Goal: Task Accomplishment & Management: Use online tool/utility

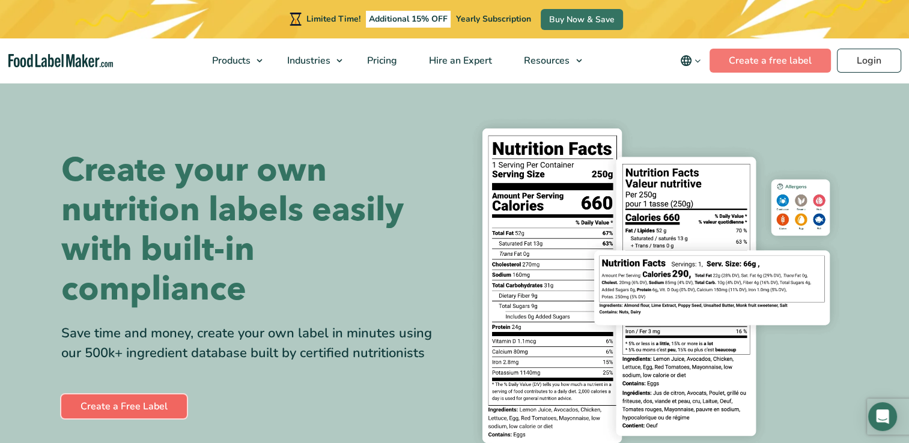
click at [144, 404] on link "Create a Free Label" at bounding box center [124, 407] width 126 height 24
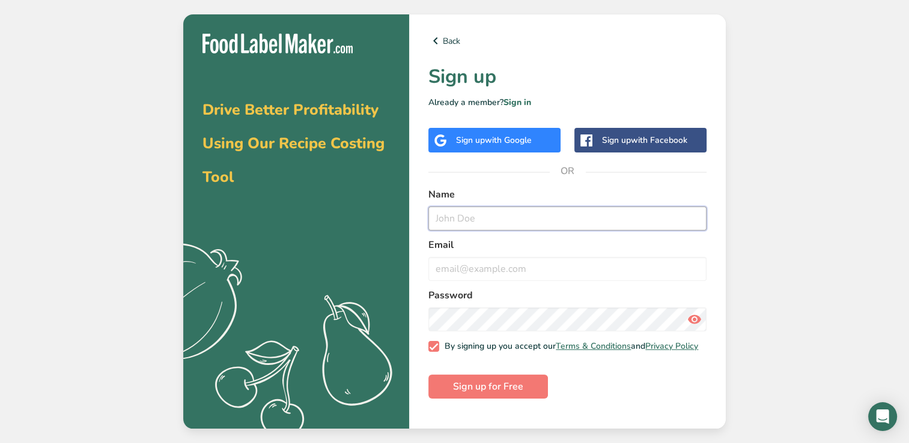
click at [482, 218] on input "text" at bounding box center [567, 219] width 278 height 24
type input "LS"
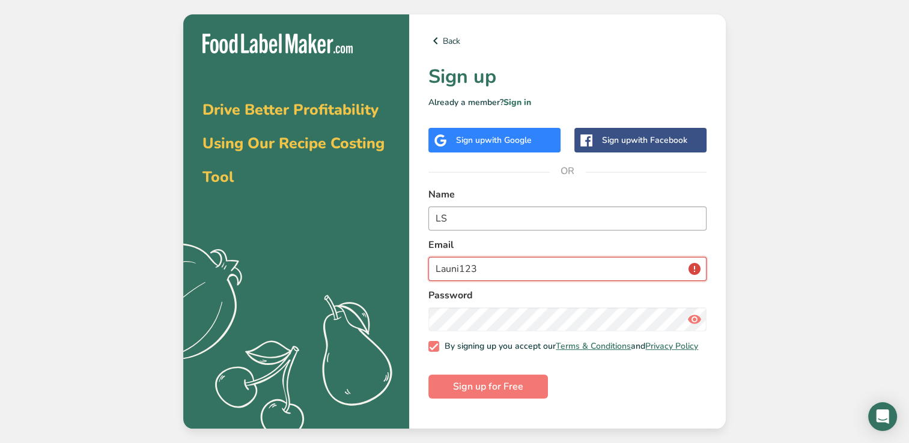
type input "launi123@gmail.com"
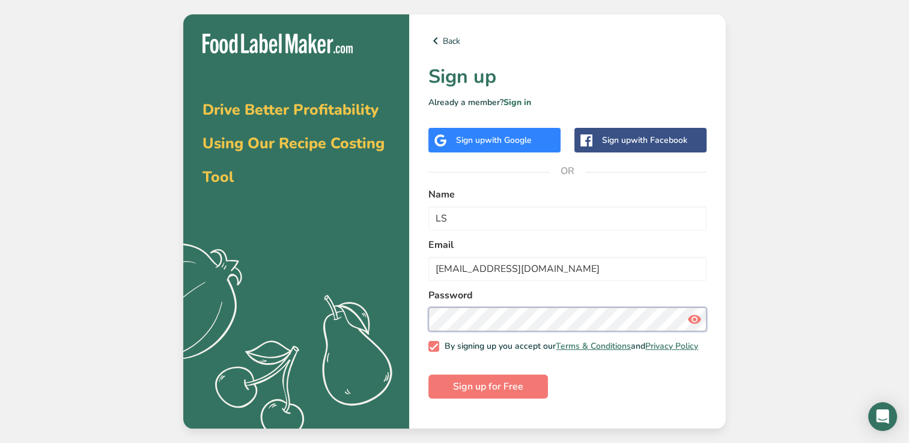
click at [428, 375] on button "Sign up for Free" at bounding box center [488, 387] width 120 height 24
click at [526, 102] on link "Sign in" at bounding box center [518, 102] width 28 height 11
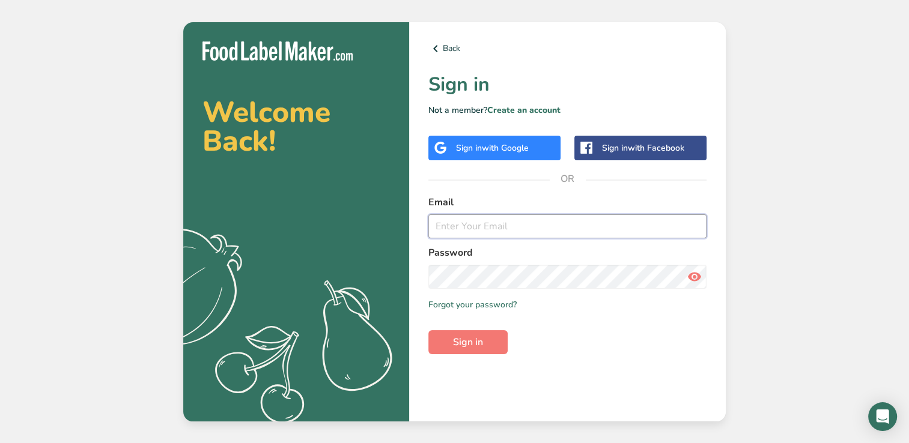
click at [495, 220] on input "email" at bounding box center [567, 227] width 278 height 24
type input "launi123@gmail.com"
click at [428, 330] on button "Sign in" at bounding box center [467, 342] width 79 height 24
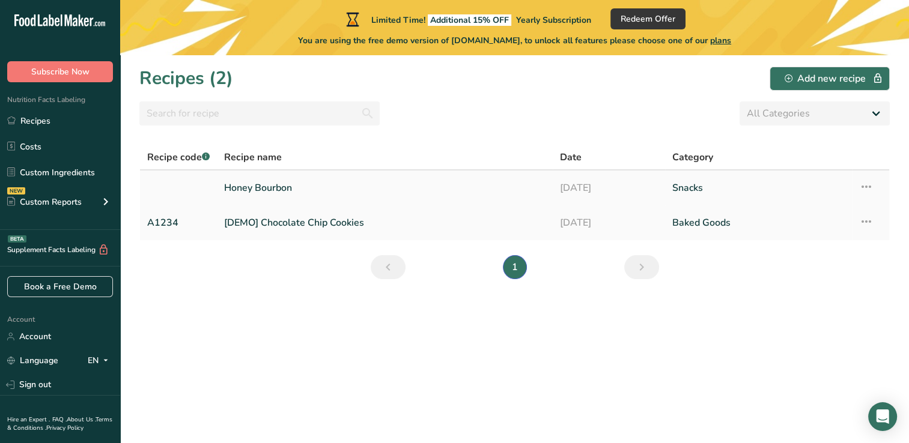
click at [701, 188] on link "Snacks" at bounding box center [758, 187] width 172 height 25
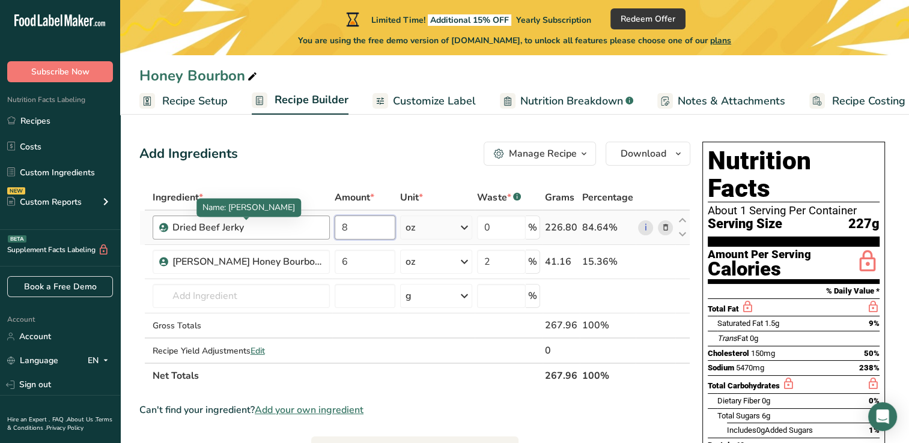
drag, startPoint x: 355, startPoint y: 224, endPoint x: 279, endPoint y: 223, distance: 76.3
click at [279, 223] on tr "Dried Beef Jerky 8 oz Weight Units g kg mg See more Volume Units l Volume units…" at bounding box center [415, 228] width 550 height 34
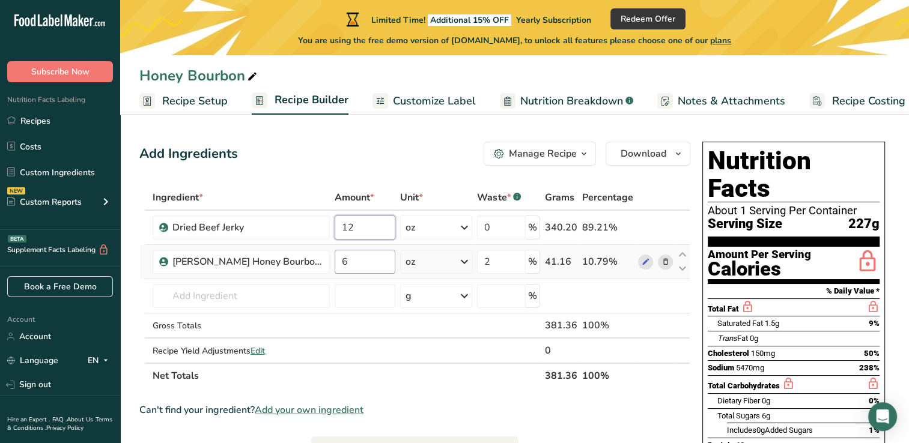
type input "12"
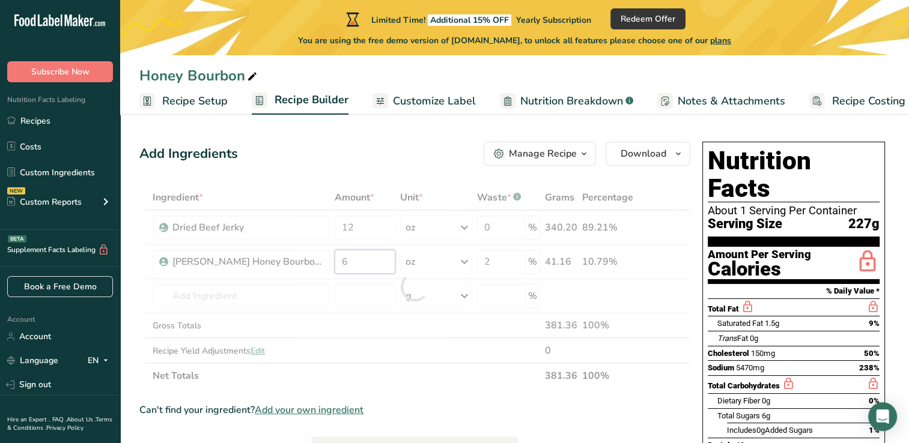
drag, startPoint x: 365, startPoint y: 263, endPoint x: 317, endPoint y: 264, distance: 48.1
click at [317, 264] on div "Ingredient * Amount * Unit * Waste * .a-a{fill:#347362;}.b-a{fill:#fff;} Grams …" at bounding box center [414, 287] width 551 height 204
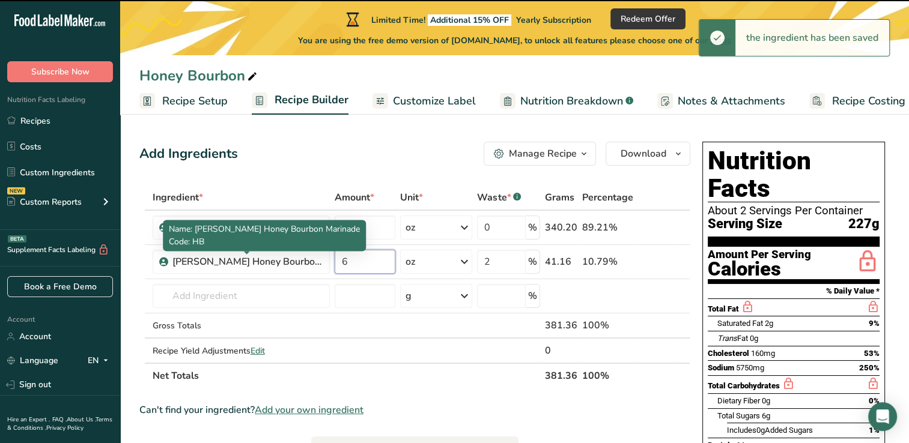
type input "5"
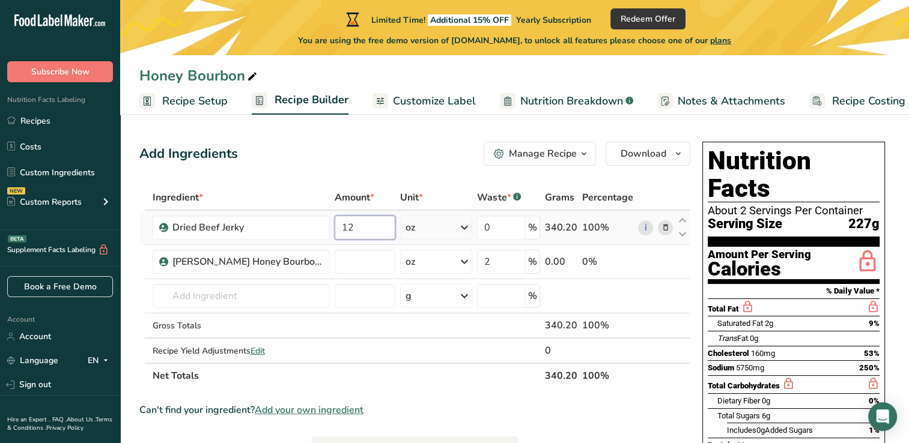
type input "0"
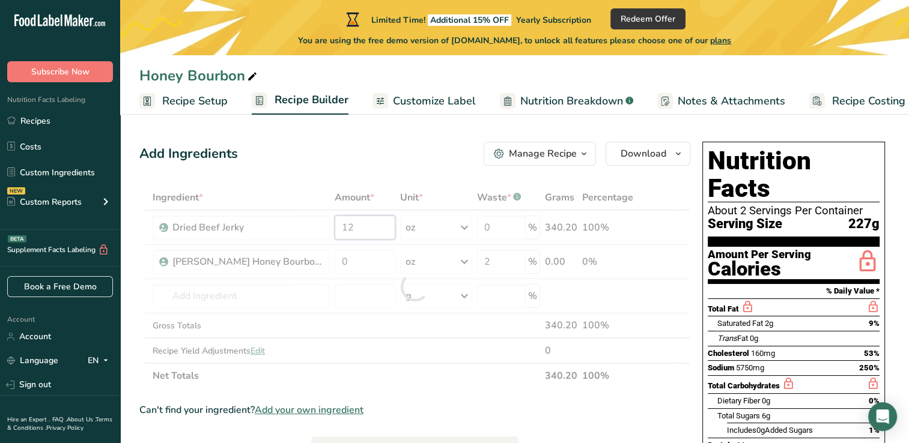
drag, startPoint x: 365, startPoint y: 227, endPoint x: 273, endPoint y: 221, distance: 92.1
click at [273, 221] on div "Ingredient * Amount * Unit * Waste * .a-a{fill:#347362;}.b-a{fill:#fff;} Grams …" at bounding box center [414, 287] width 551 height 204
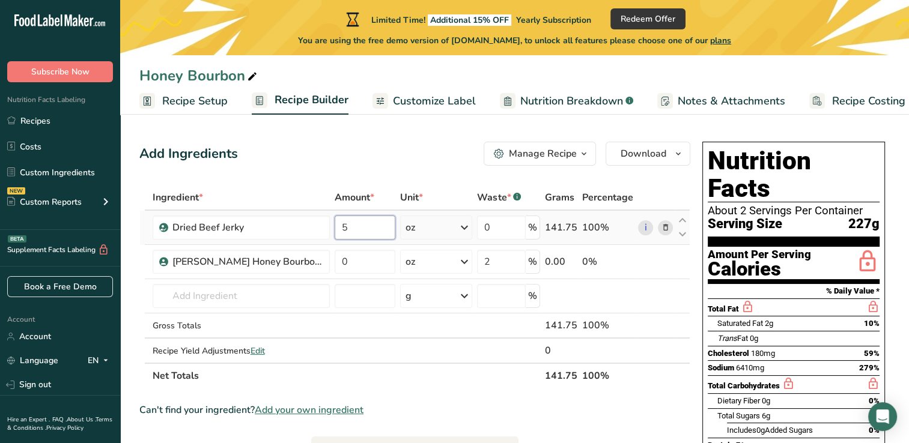
drag, startPoint x: 382, startPoint y: 224, endPoint x: 351, endPoint y: 222, distance: 31.3
click at [351, 222] on input "5" at bounding box center [365, 228] width 61 height 24
drag, startPoint x: 358, startPoint y: 230, endPoint x: 276, endPoint y: 224, distance: 81.4
click at [276, 224] on tr "Dried Beef Jerky 5 oz Weight Units g kg mg See more Volume Units l Volume units…" at bounding box center [415, 228] width 550 height 34
type input "20"
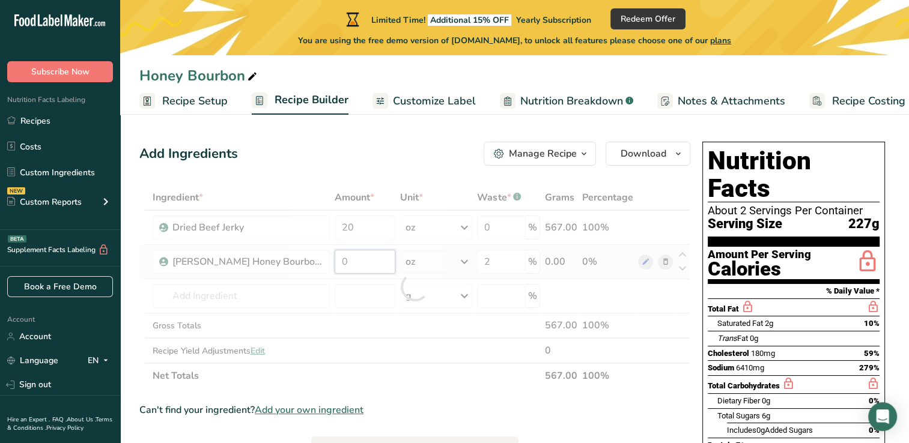
click at [356, 254] on div "Ingredient * Amount * Unit * Waste * .a-a{fill:#347362;}.b-a{fill:#fff;} Grams …" at bounding box center [414, 287] width 551 height 204
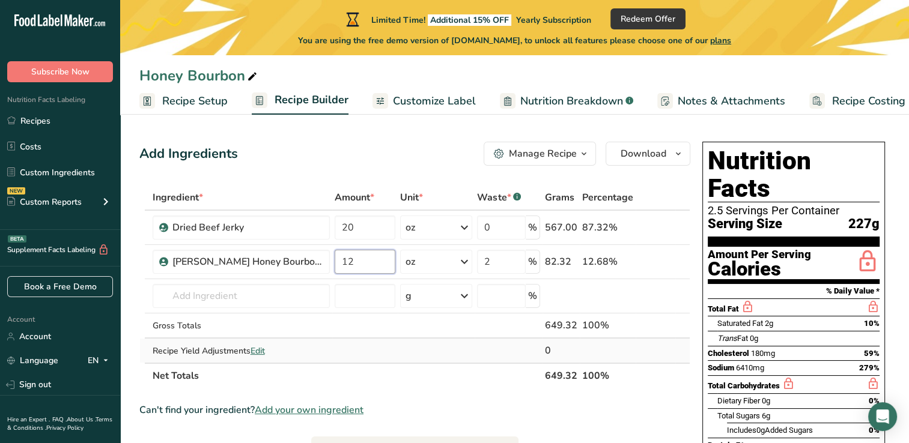
type input "12"
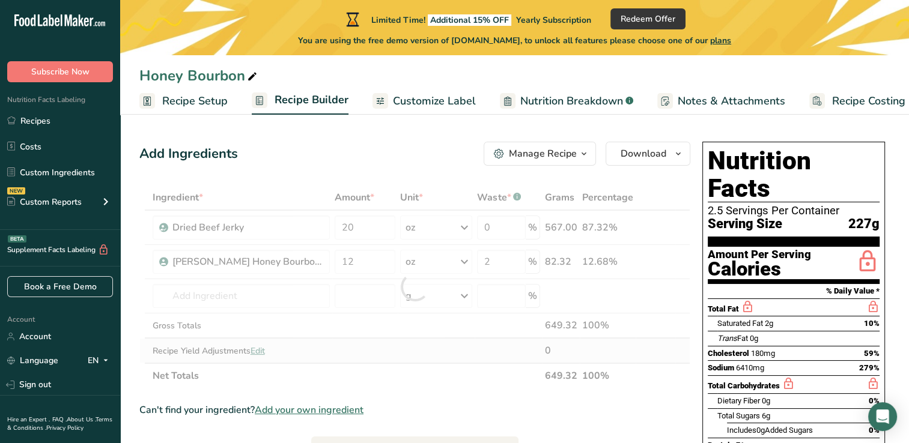
click at [419, 361] on div "Ingredient * Amount * Unit * Waste * .a-a{fill:#347362;}.b-a{fill:#fff;} Grams …" at bounding box center [414, 287] width 551 height 204
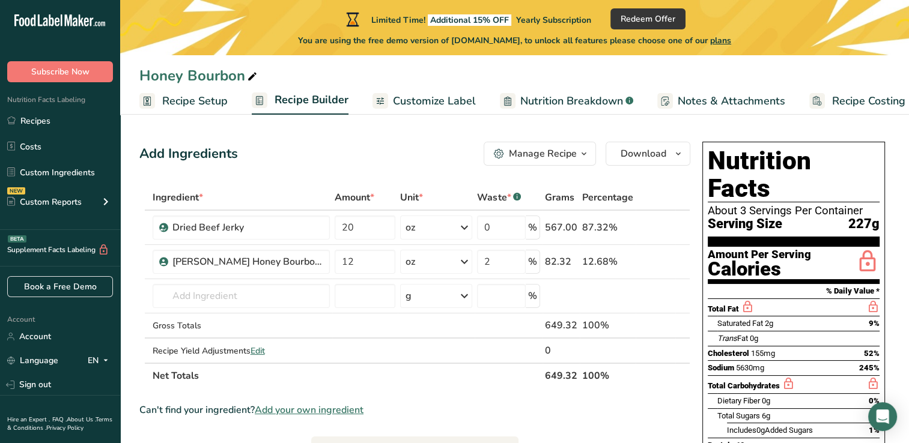
click at [569, 154] on div "Manage Recipe" at bounding box center [543, 154] width 68 height 14
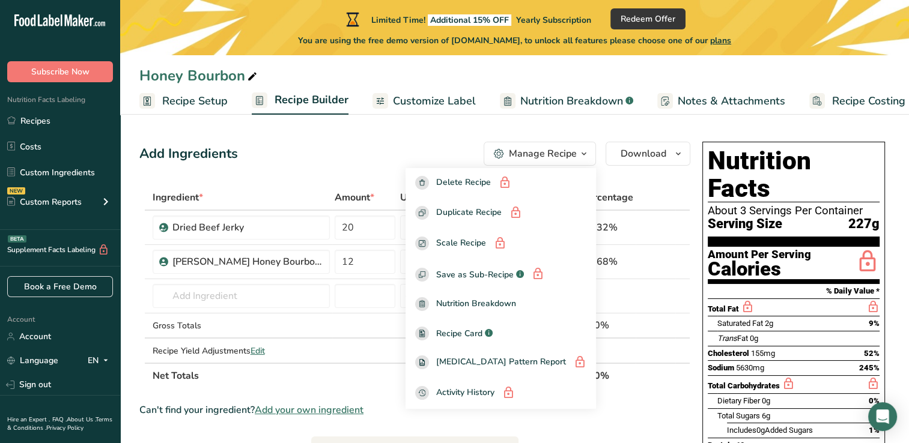
click at [365, 165] on div "Add Ingredients Manage Recipe Delete Recipe Duplicate Recipe Scale Recipe Save …" at bounding box center [414, 154] width 551 height 24
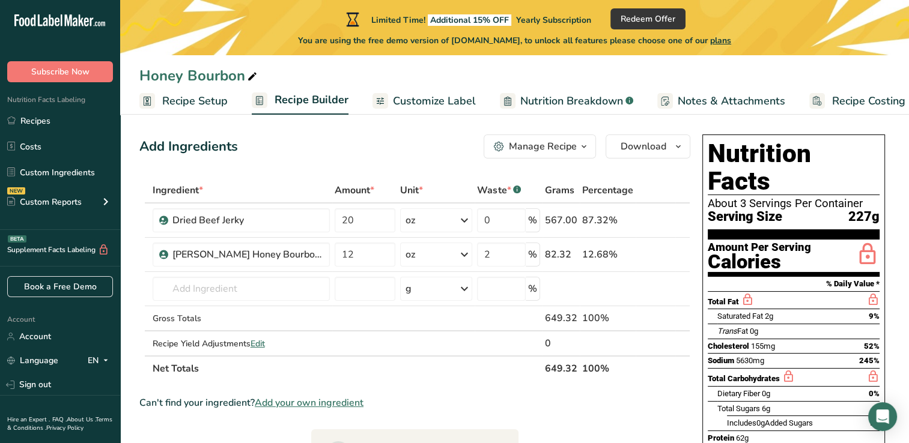
scroll to position [7, 0]
click at [459, 290] on icon at bounding box center [464, 290] width 14 height 22
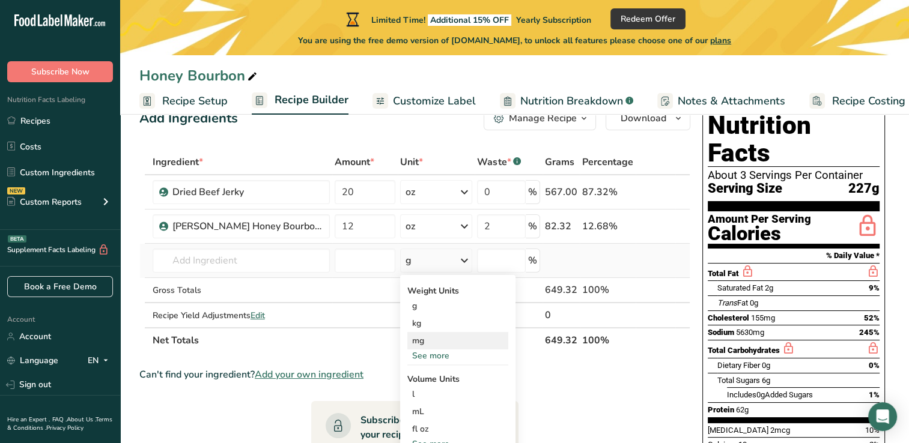
scroll to position [35, 0]
click at [435, 354] on div "See more" at bounding box center [457, 356] width 101 height 13
click at [418, 393] on div "oz" at bounding box center [457, 393] width 101 height 17
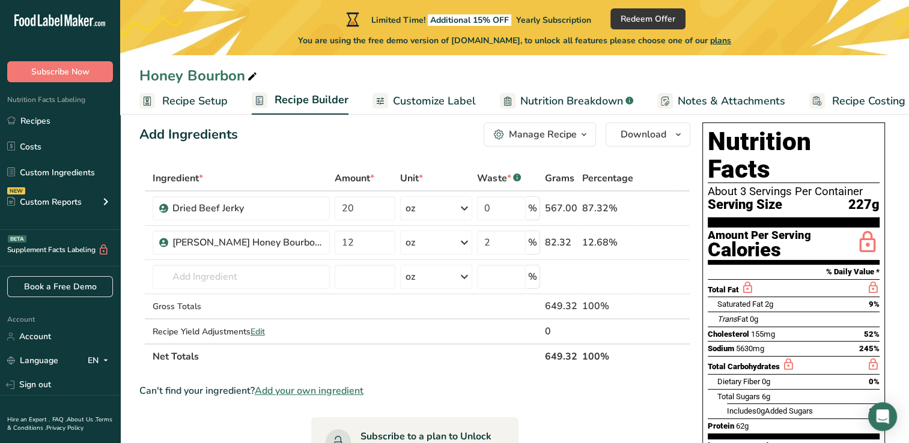
scroll to position [0, 0]
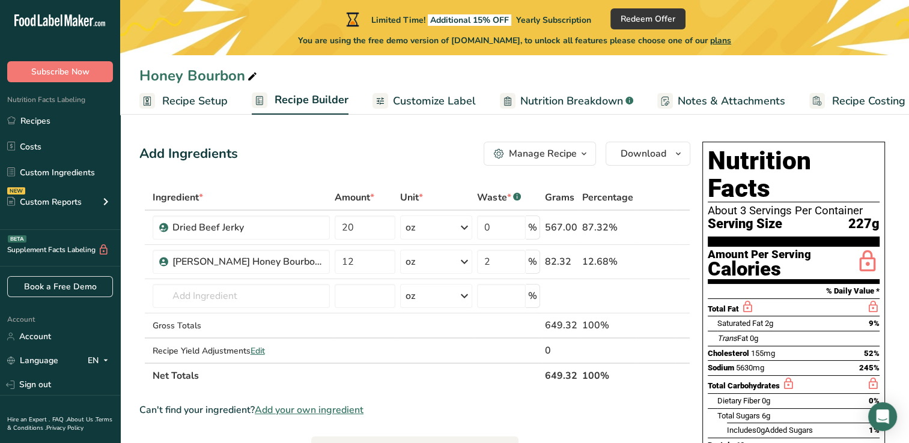
click at [425, 107] on span "Customize Label" at bounding box center [434, 101] width 83 height 16
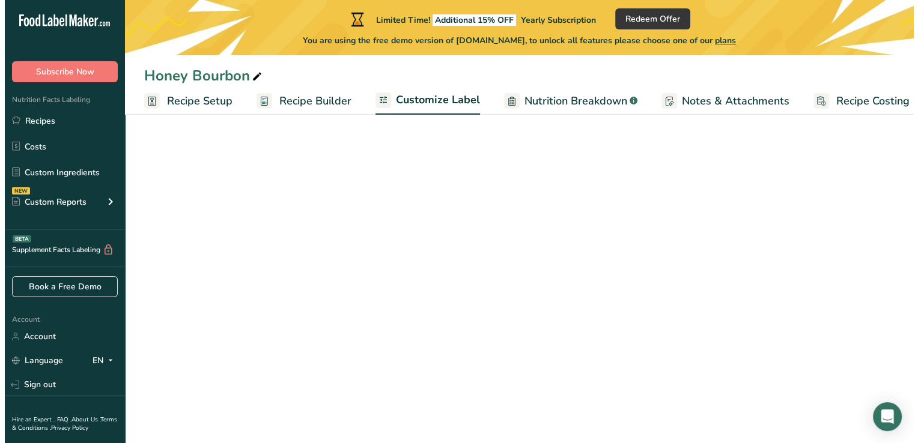
scroll to position [0, 15]
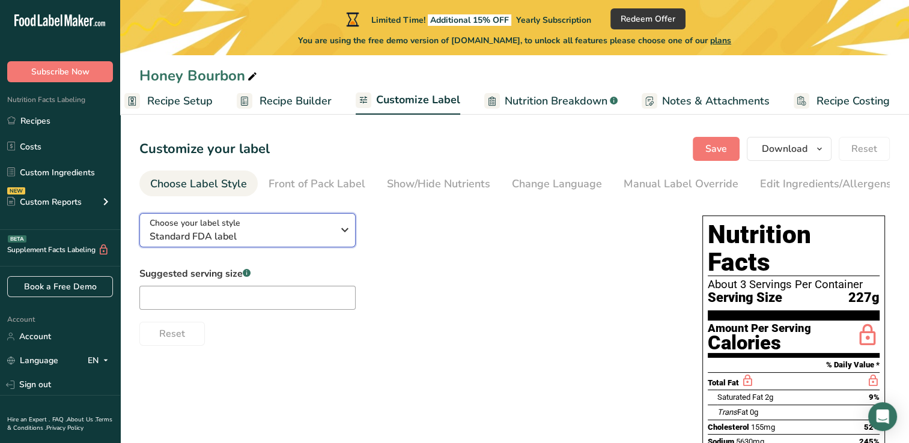
click at [268, 242] on span "Standard FDA label" at bounding box center [241, 237] width 183 height 14
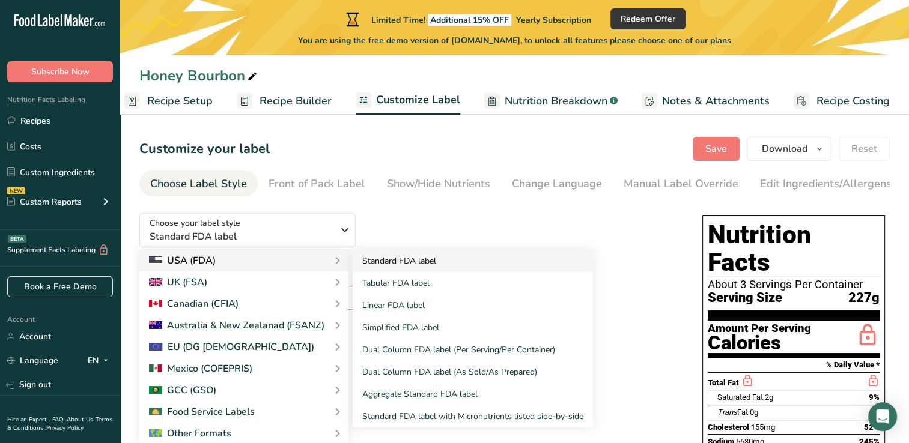
click at [385, 264] on link "Standard FDA label" at bounding box center [473, 261] width 240 height 22
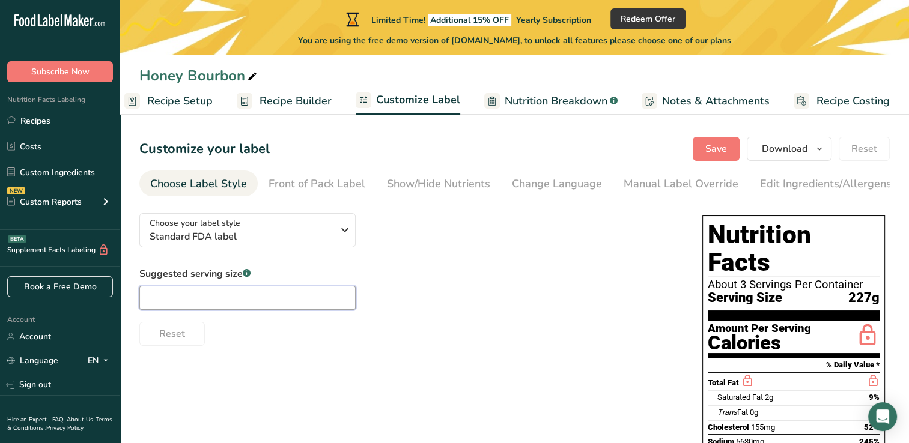
click at [269, 299] on input "text" at bounding box center [247, 298] width 216 height 24
type input "3"
type input "5"
type input "4"
click at [306, 102] on span "Recipe Builder" at bounding box center [296, 101] width 72 height 16
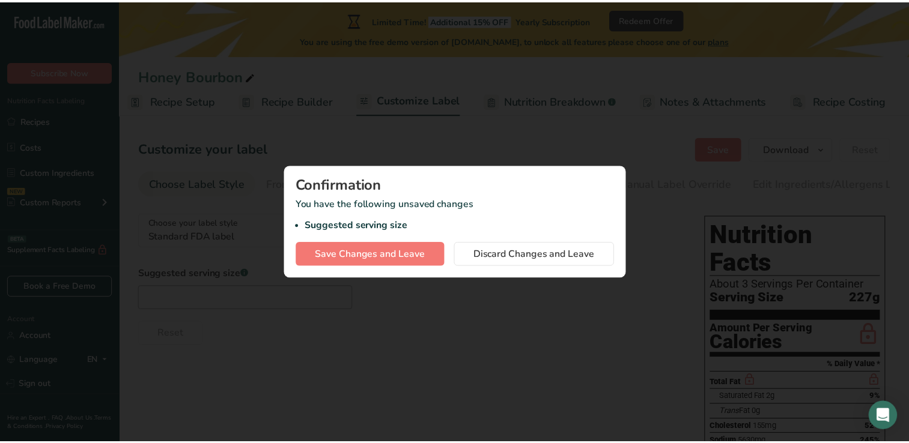
scroll to position [0, 6]
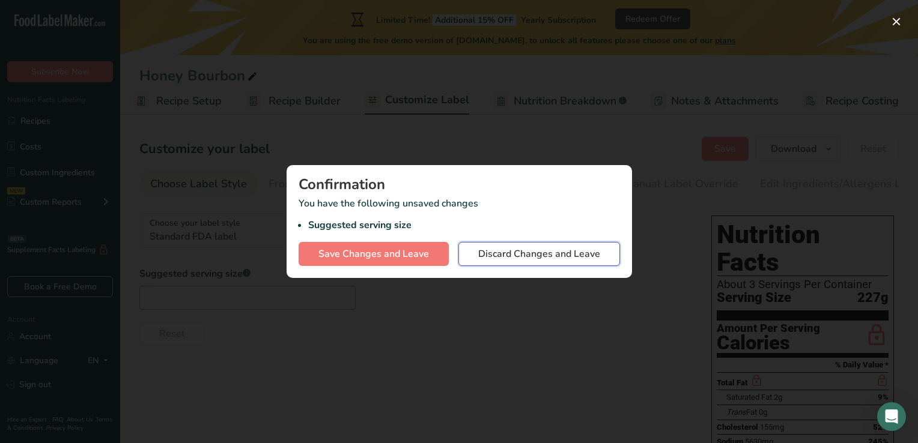
click at [490, 254] on span "Discard Changes and Leave" at bounding box center [539, 254] width 122 height 14
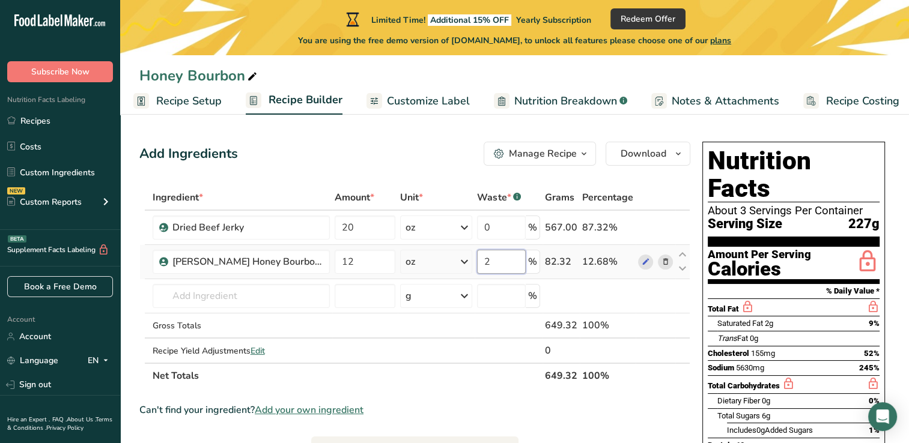
click at [499, 261] on input "2" at bounding box center [501, 262] width 49 height 24
click at [505, 373] on div "Ingredient * Amount * Unit * Waste * .a-a{fill:#347362;}.b-a{fill:#fff;} Grams …" at bounding box center [414, 287] width 551 height 204
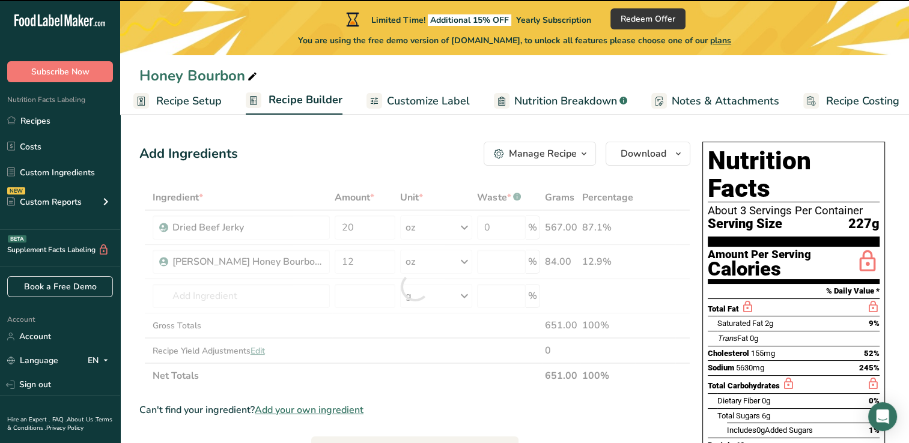
type input "0"
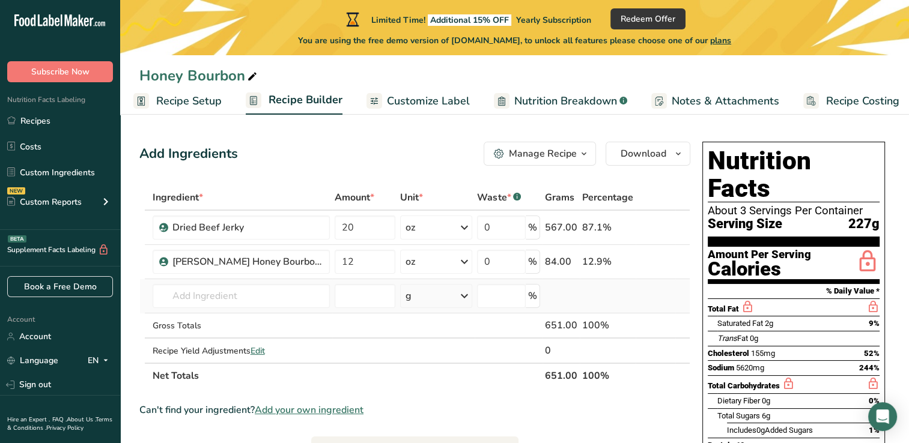
click at [418, 296] on div "g" at bounding box center [436, 296] width 72 height 24
click at [356, 382] on th "Net Totals" at bounding box center [346, 375] width 392 height 25
click at [631, 150] on span "Download" at bounding box center [644, 154] width 46 height 14
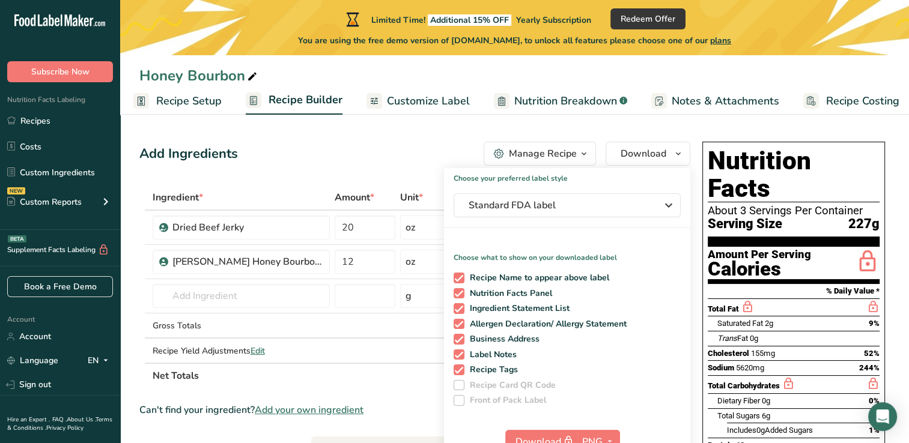
click at [165, 101] on span "Recipe Setup" at bounding box center [188, 101] width 65 height 16
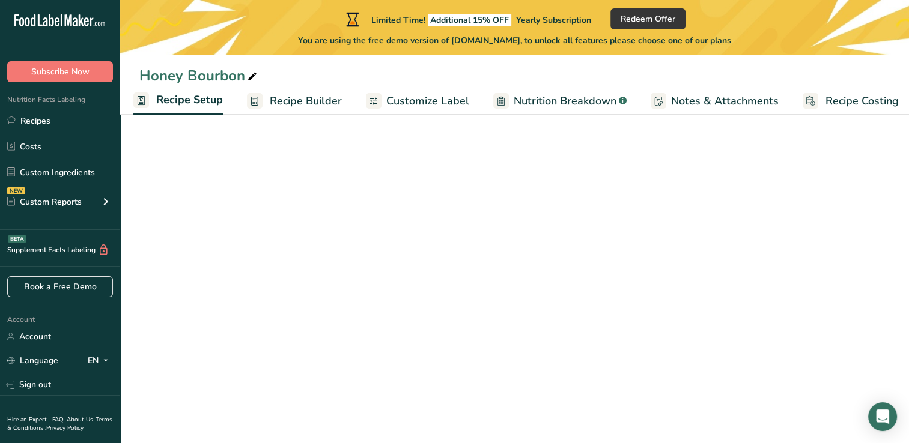
scroll to position [0, 4]
select select "5"
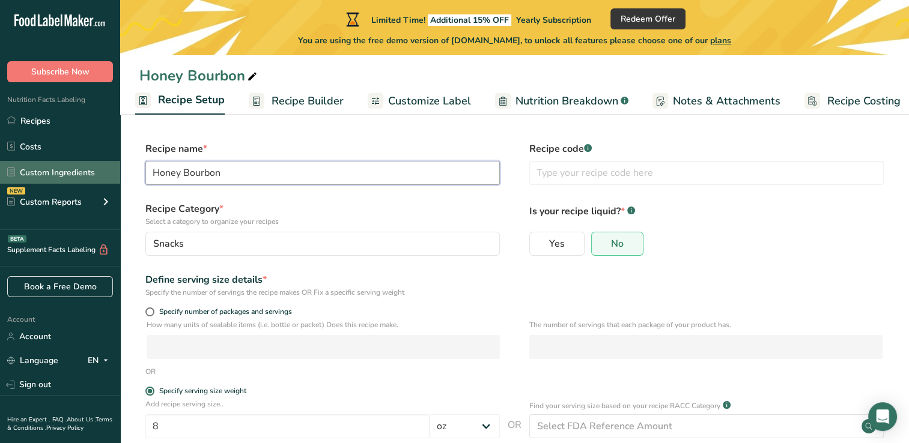
drag, startPoint x: 228, startPoint y: 178, endPoint x: 75, endPoint y: 172, distance: 153.9
click at [75, 172] on div ".a-20{fill:#fff;} Subscribe Now Nutrition Facts Labeling Recipes Costs Custom I…" at bounding box center [454, 276] width 909 height 553
type input "Shock n Zing"
click at [225, 309] on span "Specify number of packages and servings" at bounding box center [223, 312] width 138 height 9
click at [153, 309] on input "Specify number of packages and servings" at bounding box center [149, 312] width 8 height 8
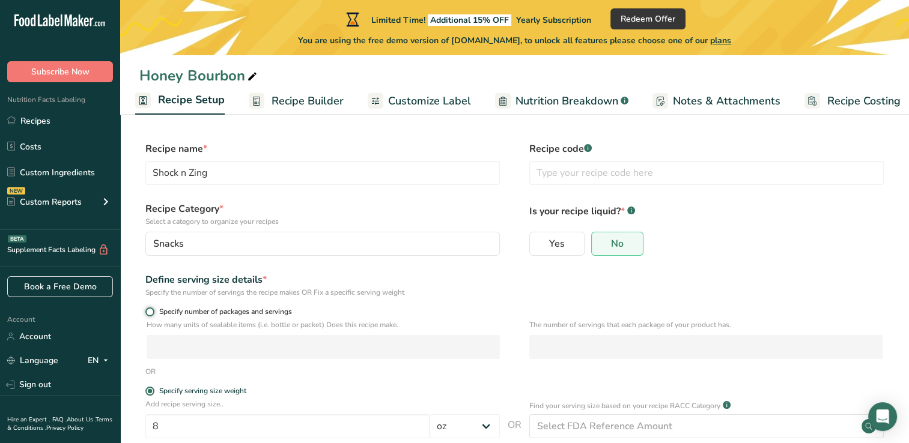
radio input "true"
radio input "false"
select select "0"
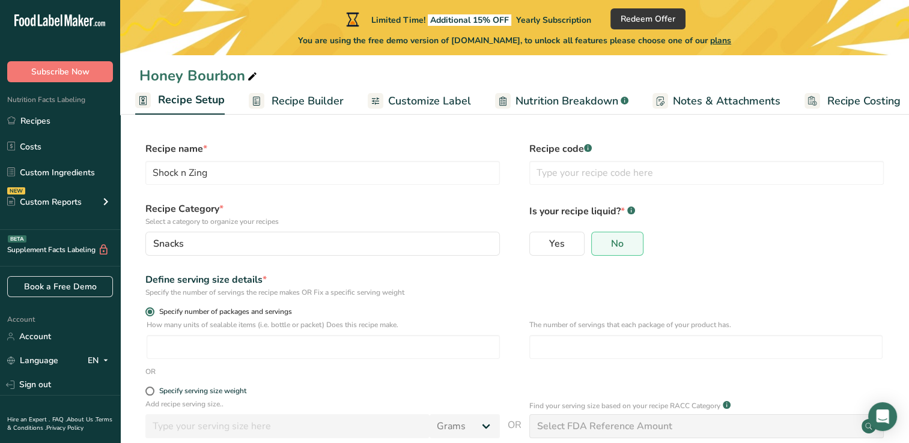
click at [219, 314] on span "Specify number of packages and servings" at bounding box center [223, 312] width 138 height 9
click at [153, 314] on input "Specify number of packages and servings" at bounding box center [149, 312] width 8 height 8
click at [227, 350] on input "number" at bounding box center [323, 347] width 353 height 24
click at [154, 388] on span "Specify serving size weight" at bounding box center [200, 391] width 92 height 9
click at [153, 388] on input "Specify serving size weight" at bounding box center [149, 392] width 8 height 8
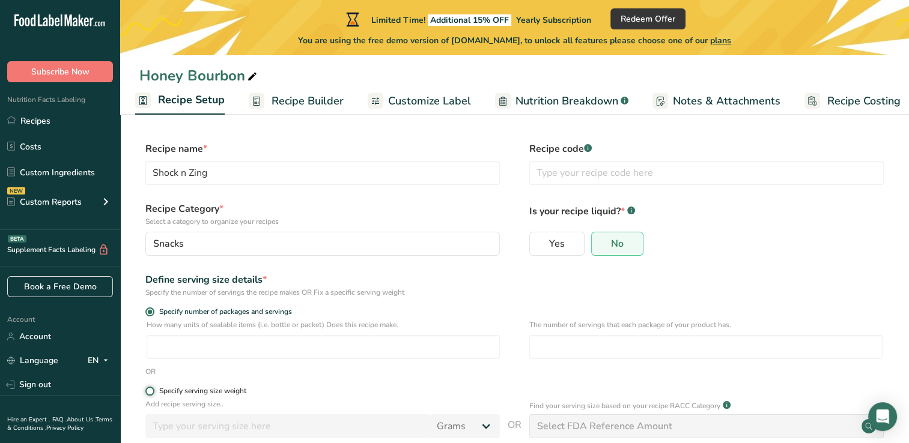
radio input "true"
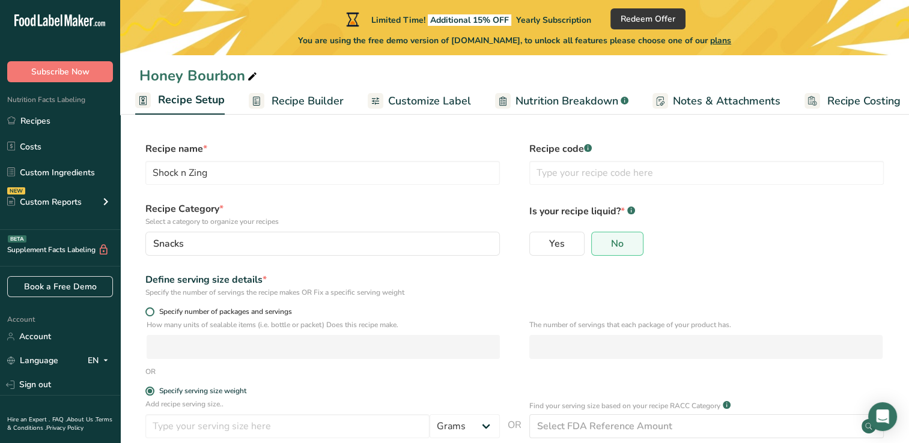
click at [238, 312] on span "Specify number of packages and servings" at bounding box center [223, 312] width 138 height 9
click at [153, 312] on input "Specify number of packages and servings" at bounding box center [149, 312] width 8 height 8
radio input "true"
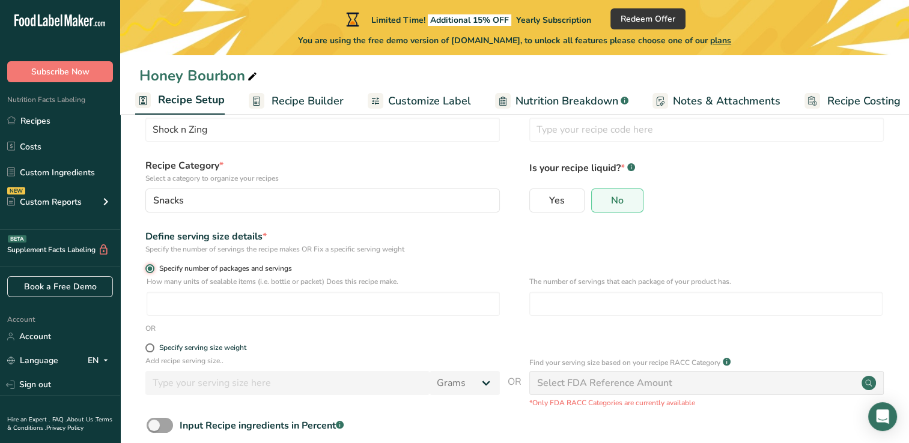
scroll to position [44, 0]
click at [558, 300] on input "number" at bounding box center [705, 303] width 353 height 24
click at [199, 350] on div "Specify serving size weight" at bounding box center [202, 346] width 87 height 9
click at [153, 350] on input "Specify serving size weight" at bounding box center [149, 347] width 8 height 8
radio input "true"
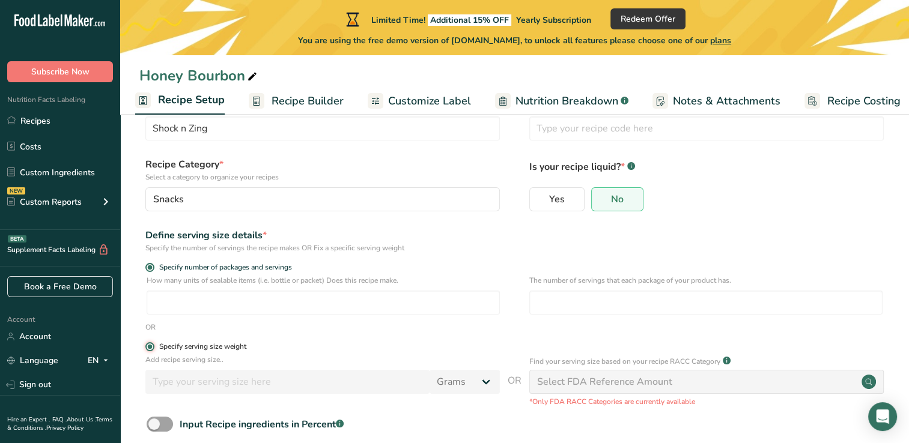
radio input "false"
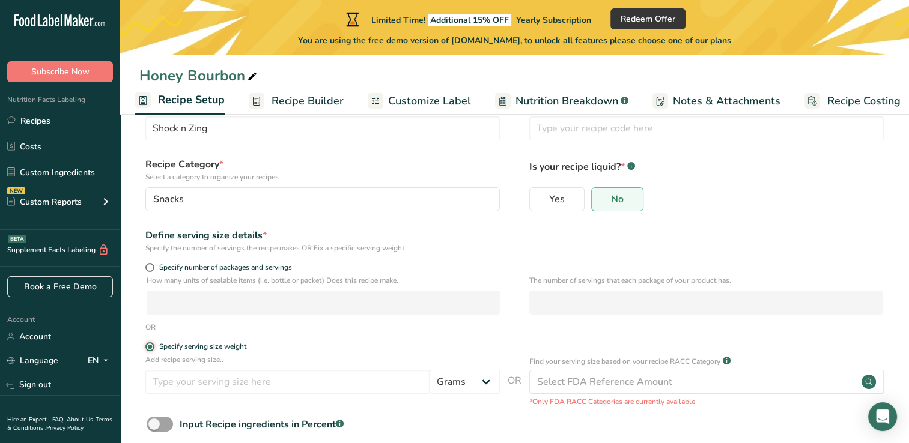
scroll to position [110, 0]
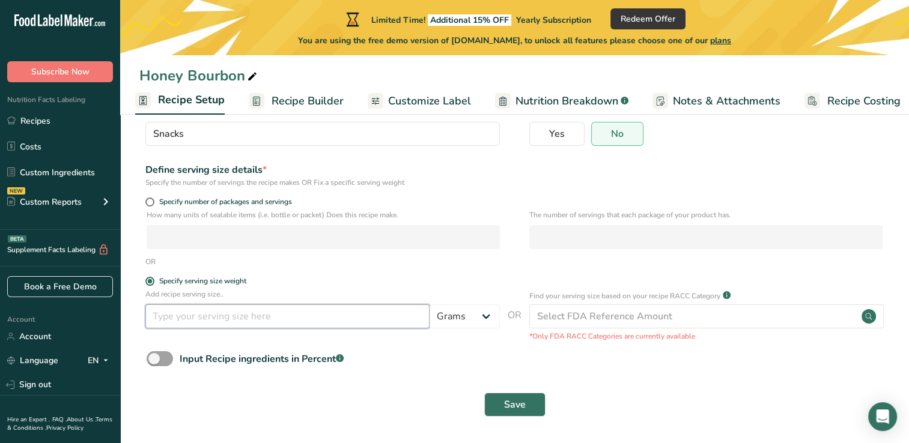
click at [280, 314] on input "number" at bounding box center [287, 317] width 284 height 24
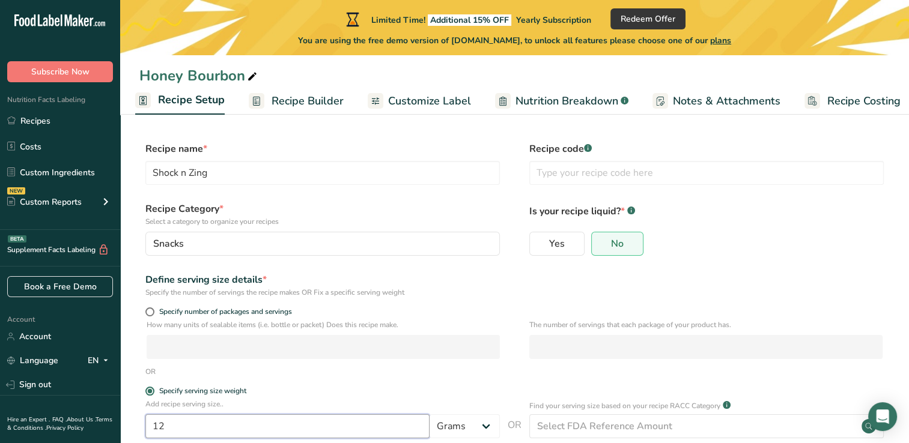
type input "12"
click at [314, 96] on span "Recipe Builder" at bounding box center [308, 101] width 72 height 16
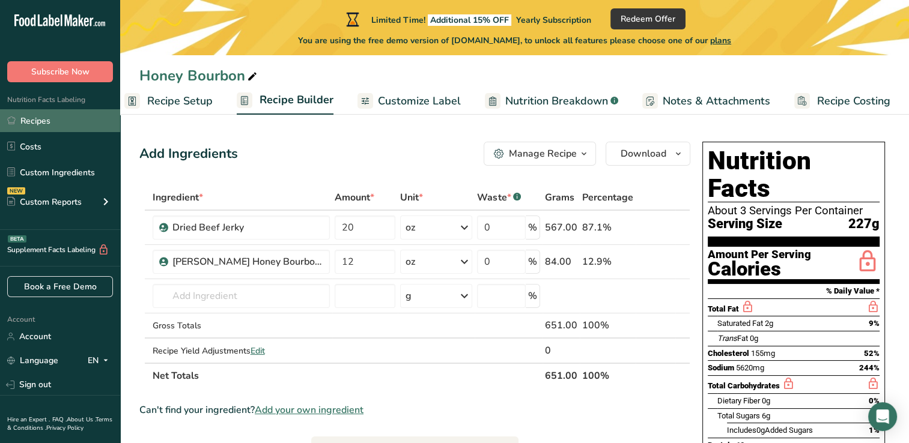
click at [36, 124] on link "Recipes" at bounding box center [60, 120] width 120 height 23
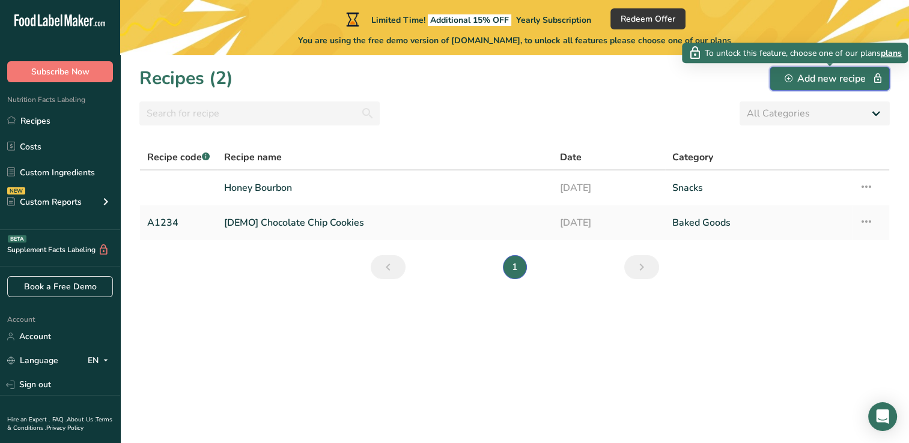
click at [808, 84] on div "Add new recipe" at bounding box center [830, 79] width 90 height 14
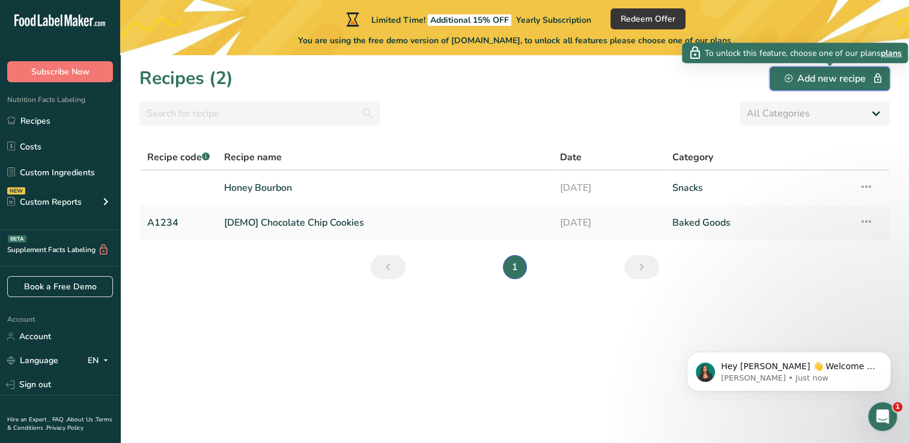
click at [811, 82] on div "Add new recipe" at bounding box center [830, 79] width 90 height 14
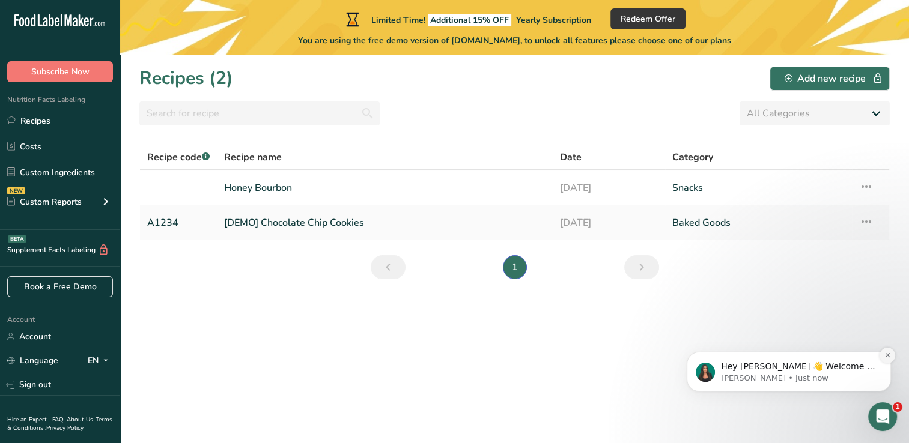
click at [889, 358] on icon "Dismiss notification" at bounding box center [887, 355] width 7 height 7
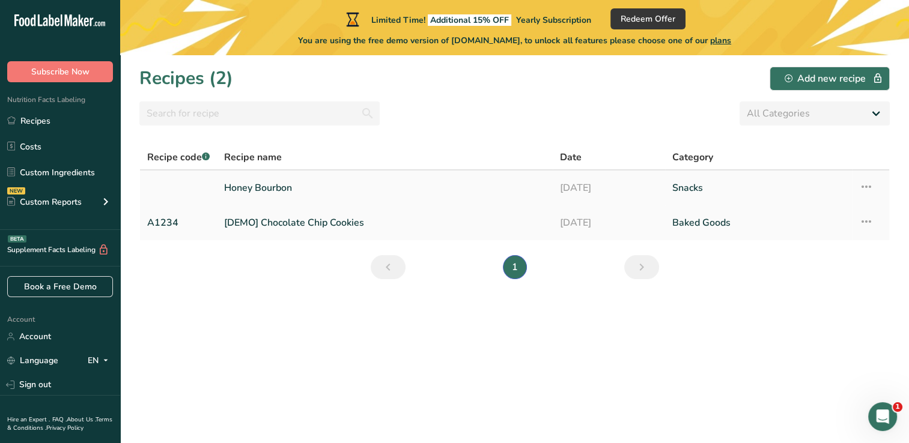
click at [597, 184] on link "09-07-2025" at bounding box center [609, 187] width 98 height 25
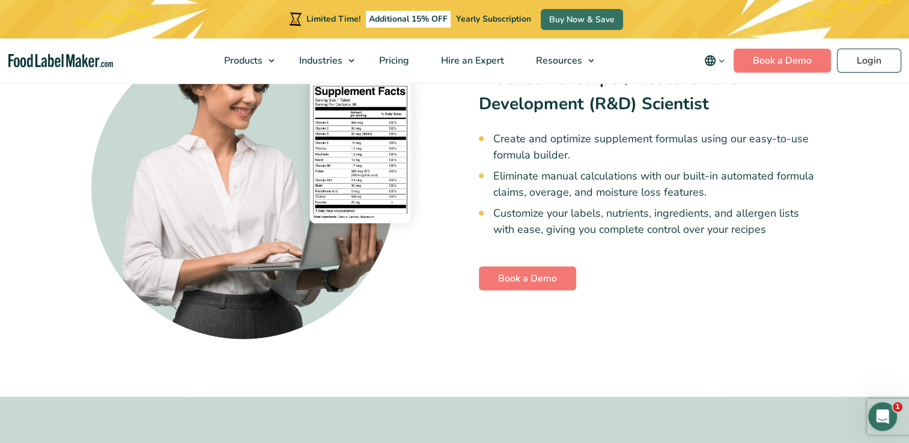
scroll to position [2795, 0]
click at [859, 68] on link "Login" at bounding box center [869, 61] width 64 height 24
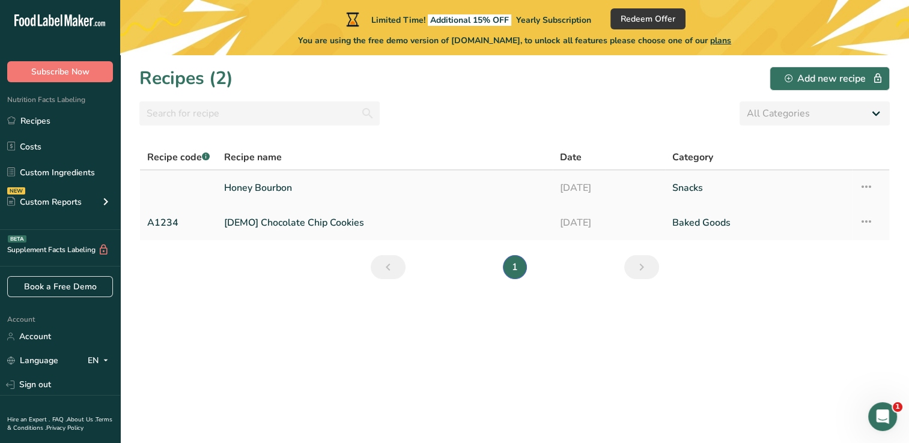
click at [628, 192] on link "[DATE]" at bounding box center [609, 187] width 98 height 25
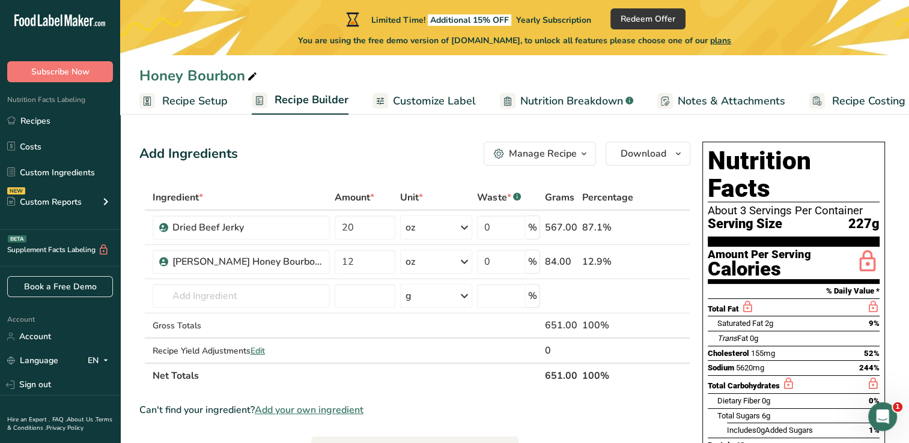
click at [452, 98] on span "Customize Label" at bounding box center [434, 101] width 83 height 16
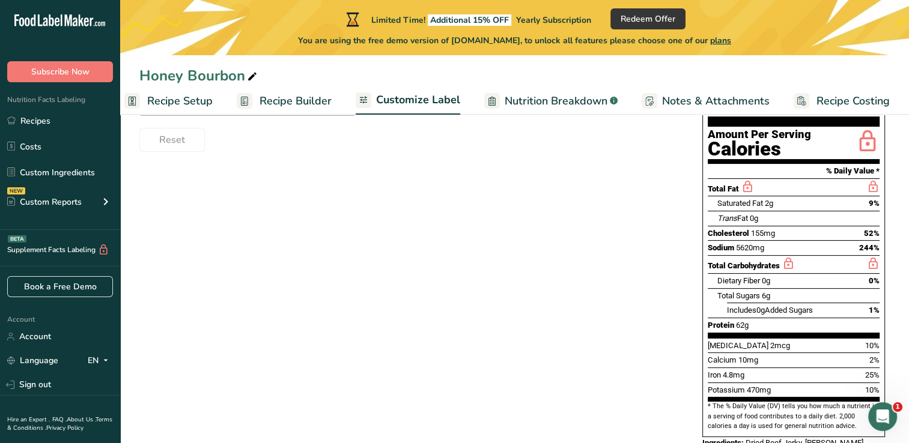
scroll to position [285, 0]
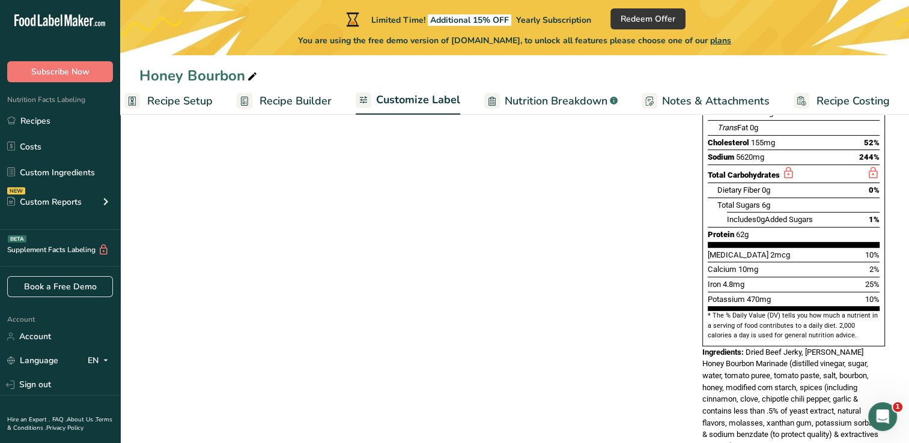
click at [553, 102] on span "Nutrition Breakdown" at bounding box center [556, 101] width 103 height 16
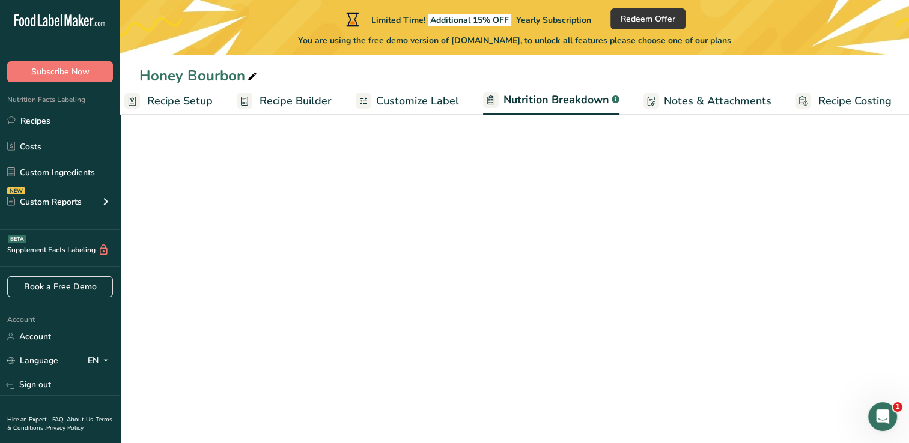
scroll to position [0, 16]
select select "Calories"
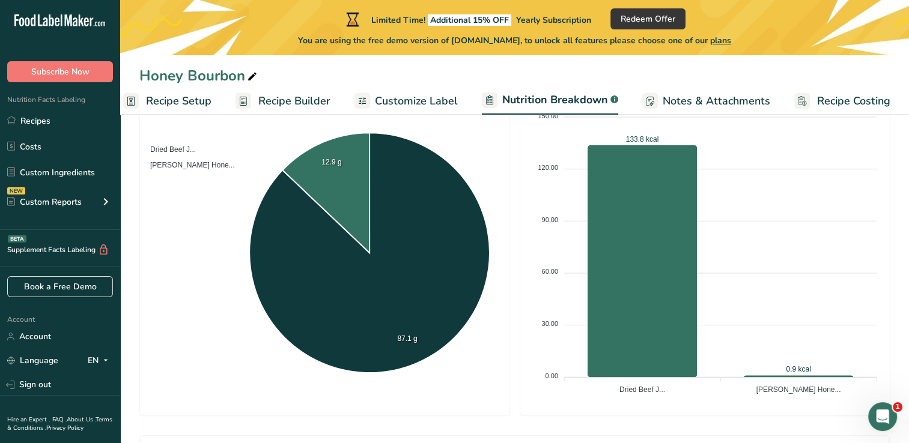
scroll to position [234, 0]
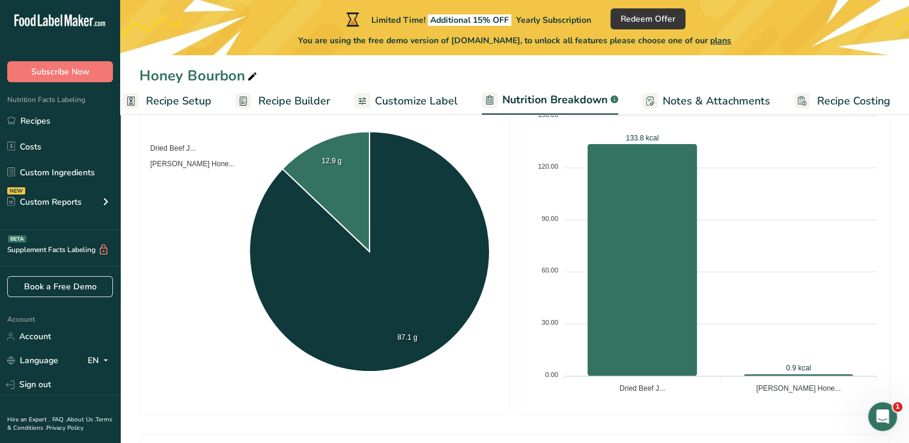
click at [848, 101] on span "Recipe Costing" at bounding box center [853, 101] width 73 height 16
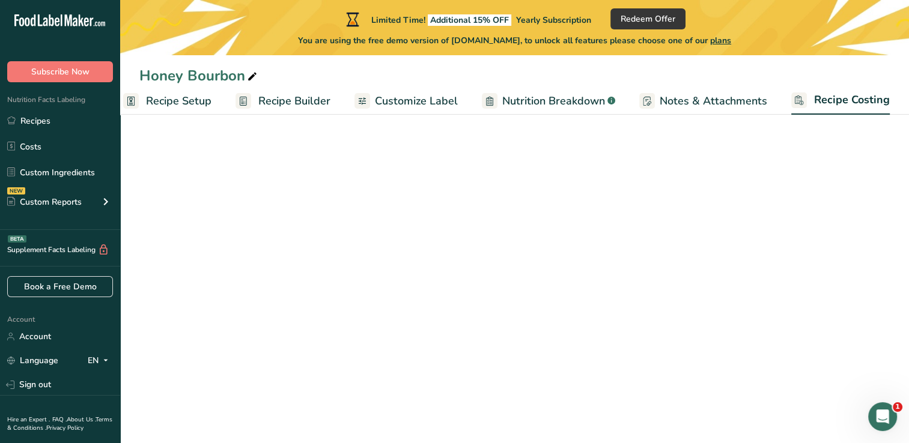
scroll to position [0, 15]
select select "5"
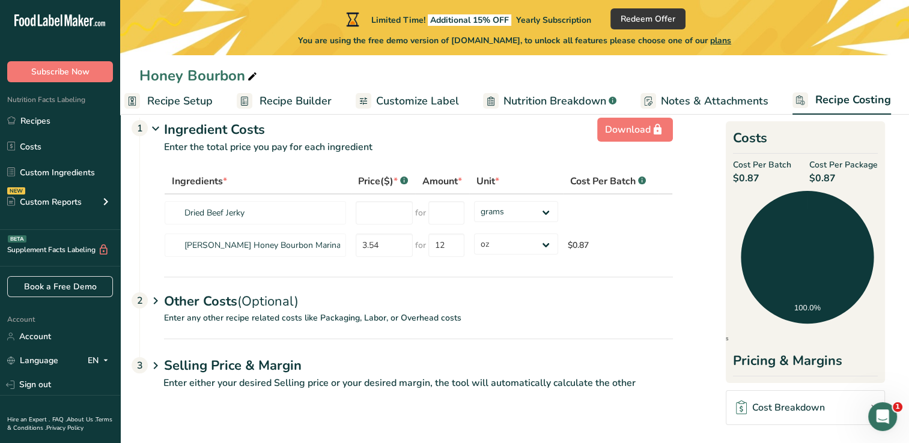
scroll to position [31, 0]
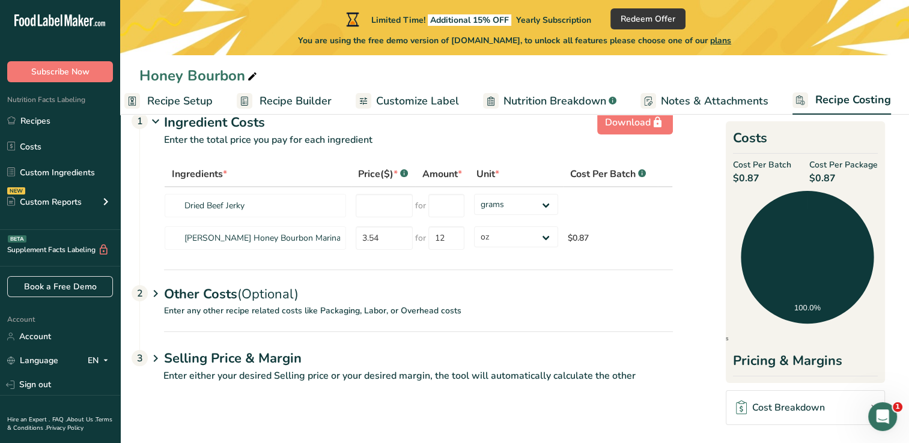
click at [296, 369] on p "Enter either your desired Selling price or your desired margin, the tool will a…" at bounding box center [406, 383] width 534 height 29
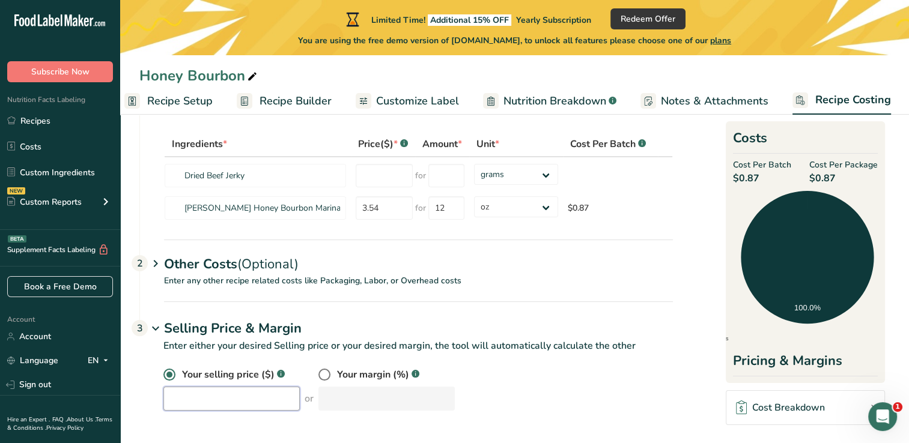
click at [274, 398] on input "number" at bounding box center [231, 399] width 136 height 24
click at [202, 387] on input "11.00" at bounding box center [231, 399] width 136 height 24
type input "1"
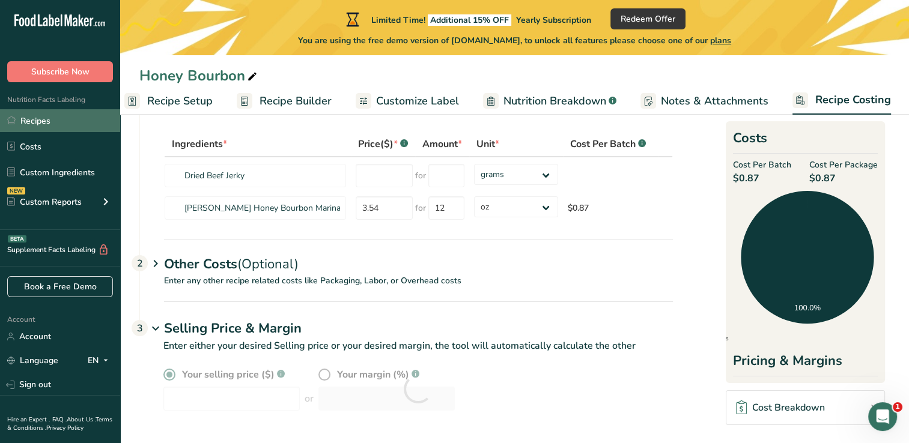
click at [48, 117] on link "Recipes" at bounding box center [60, 120] width 120 height 23
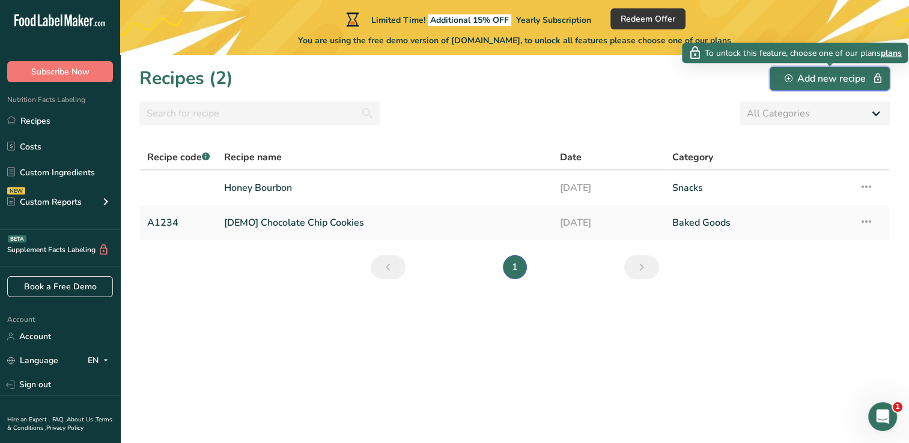
click at [794, 80] on div "Add new recipe" at bounding box center [830, 79] width 90 height 14
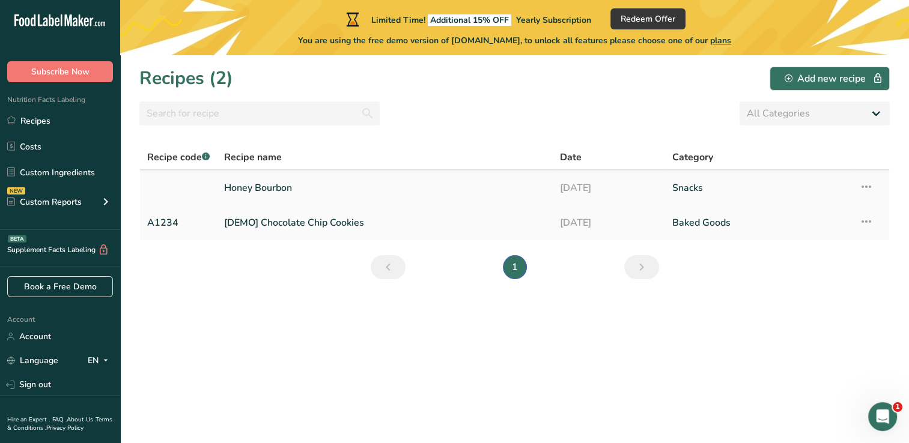
click at [870, 188] on icon at bounding box center [866, 187] width 14 height 22
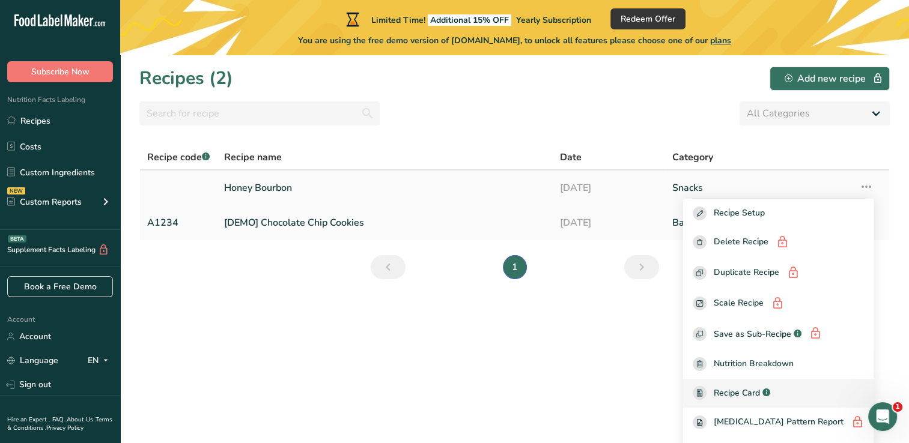
click at [750, 387] on span "Recipe Card" at bounding box center [737, 393] width 46 height 13
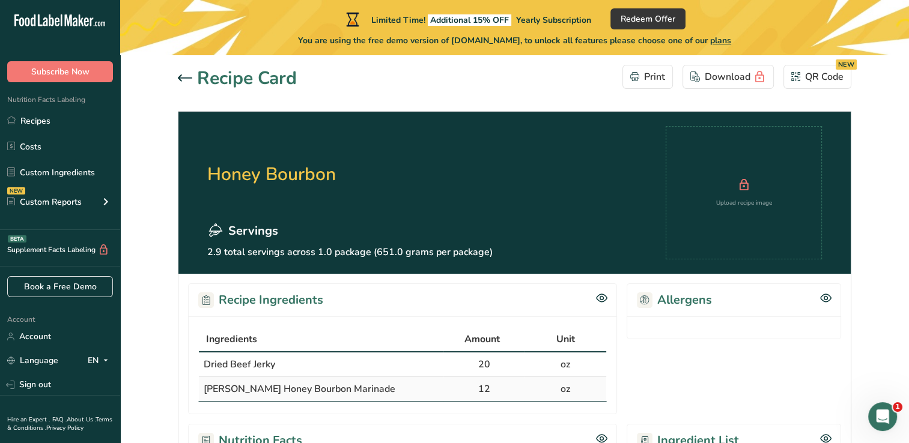
click at [183, 78] on icon at bounding box center [185, 78] width 14 height 7
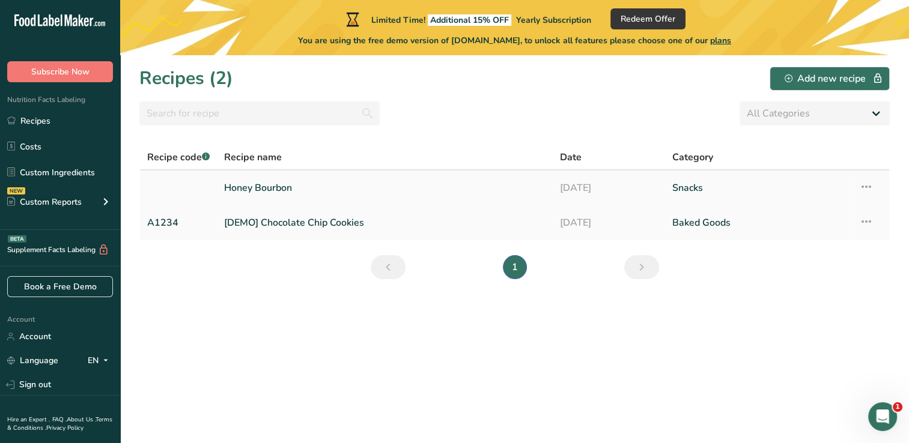
click at [863, 186] on icon at bounding box center [866, 187] width 14 height 22
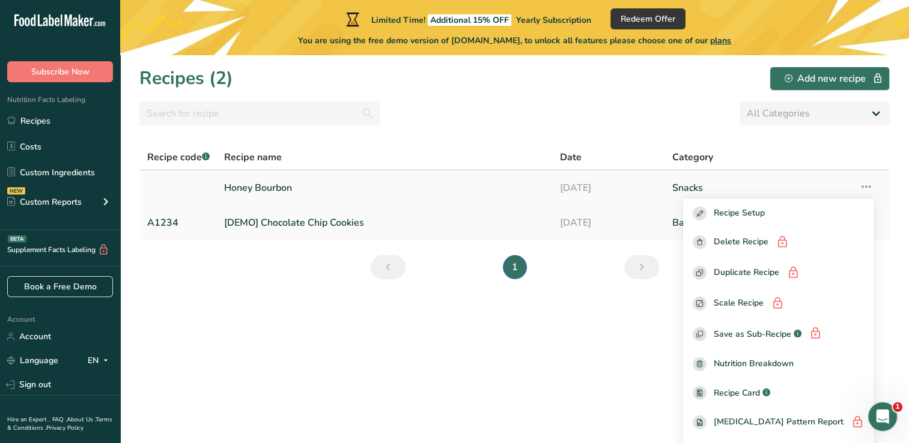
click at [439, 186] on link "Honey Bourbon" at bounding box center [384, 187] width 321 height 25
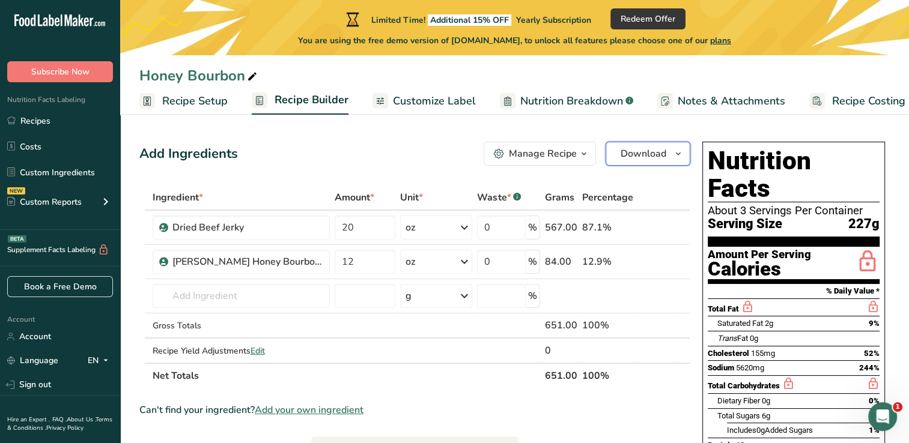
click at [642, 157] on span "Download" at bounding box center [644, 154] width 46 height 14
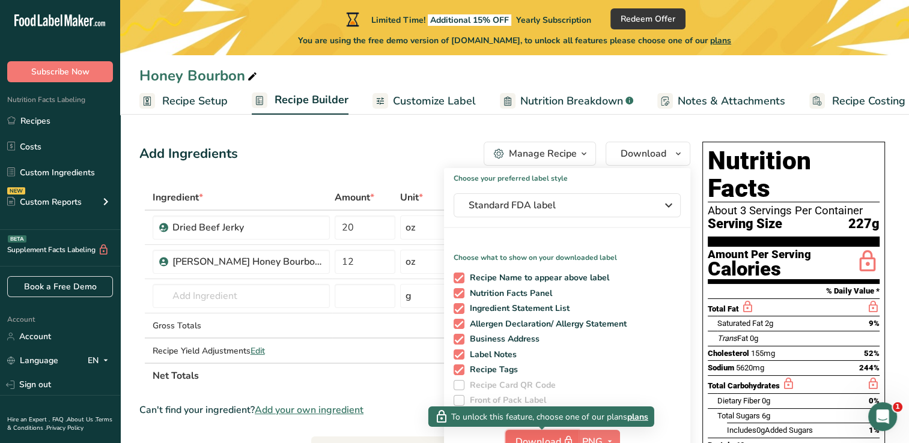
click at [555, 436] on span "Download" at bounding box center [546, 441] width 60 height 15
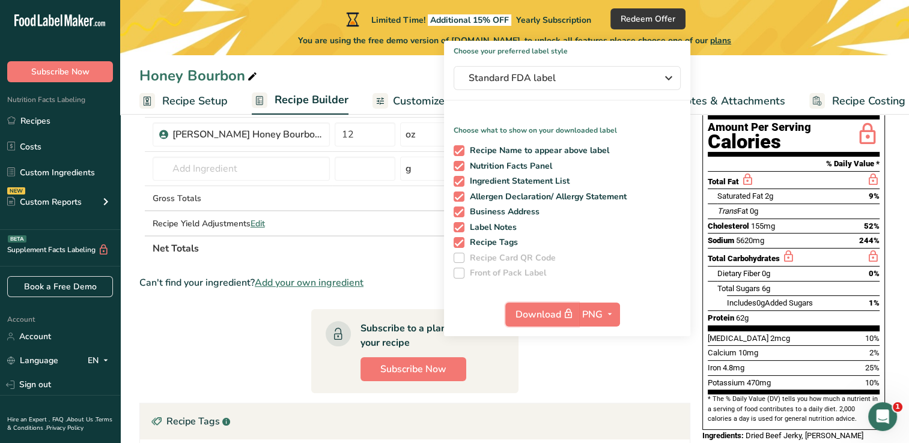
scroll to position [127, 0]
click at [596, 309] on span "PNG" at bounding box center [592, 315] width 20 height 14
click at [596, 395] on link "PDF" at bounding box center [601, 399] width 38 height 20
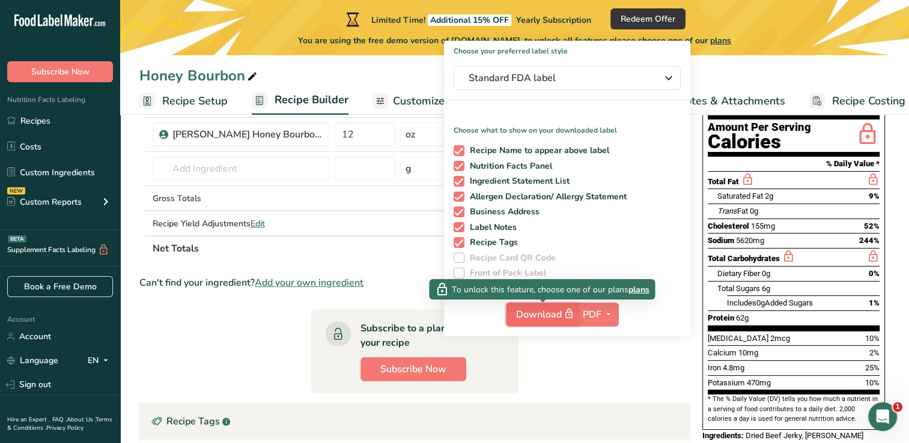
click at [540, 316] on span "Download" at bounding box center [546, 314] width 60 height 15
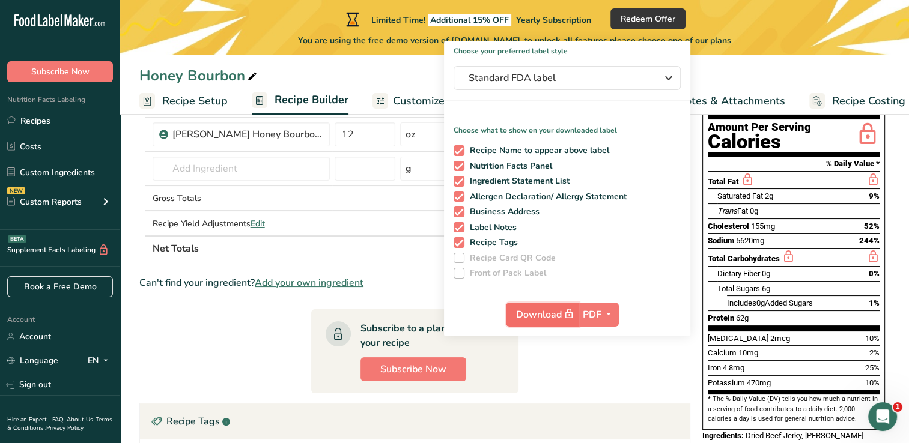
click at [540, 316] on span "Download" at bounding box center [546, 314] width 60 height 15
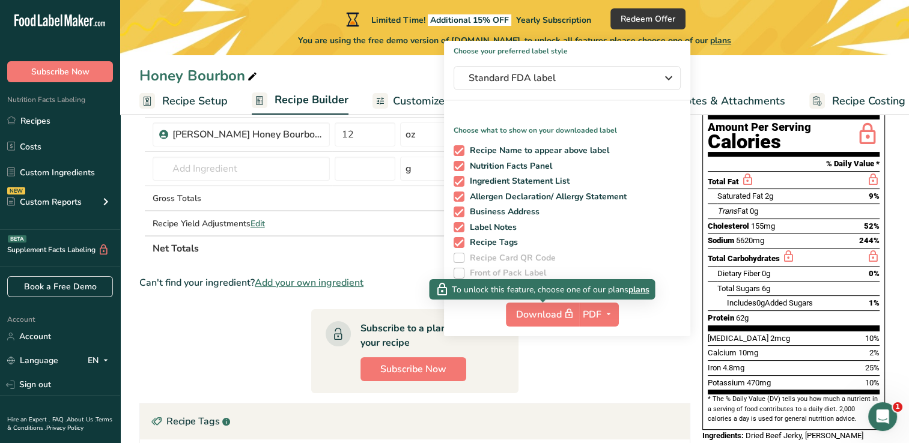
click at [637, 289] on span "plans" at bounding box center [638, 289] width 21 height 13
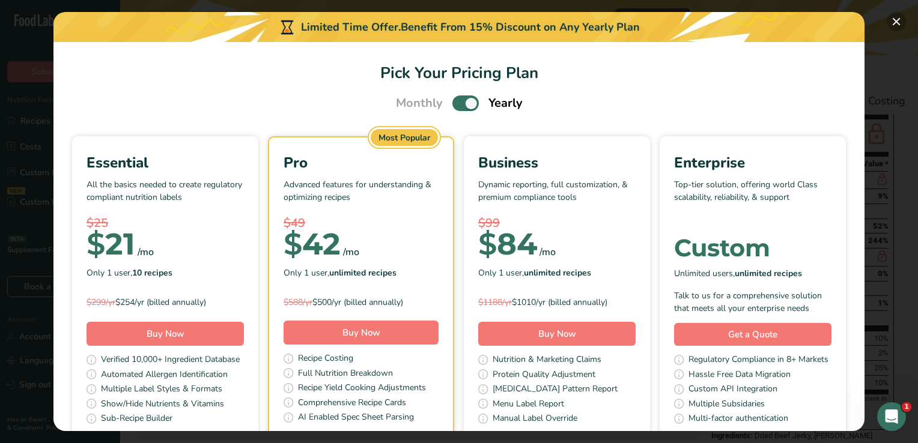
click at [897, 20] on button "Pick Your Pricing Plan Modal" at bounding box center [896, 21] width 19 height 19
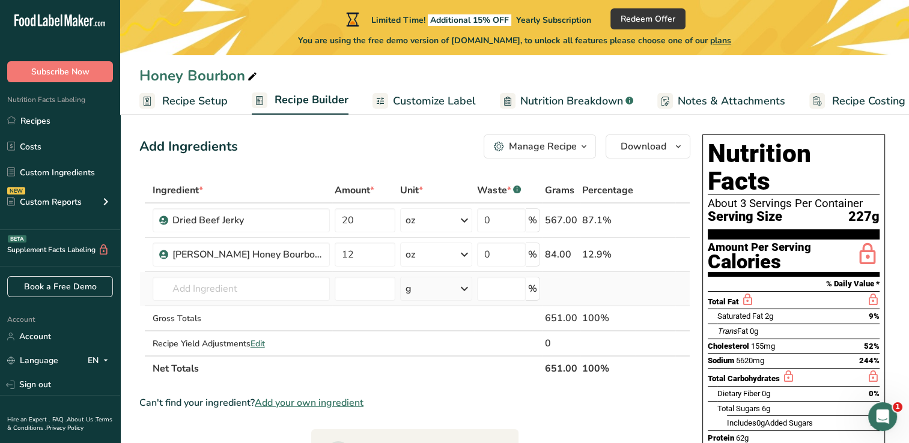
scroll to position [0, 0]
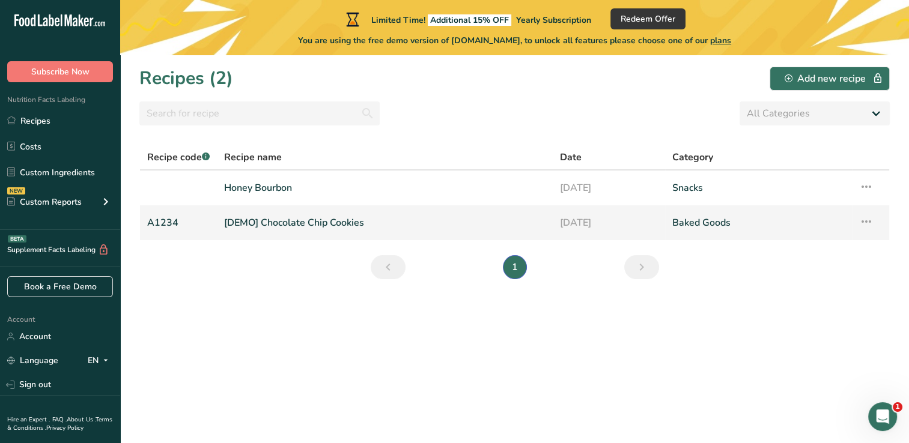
click at [867, 216] on icon at bounding box center [866, 222] width 14 height 22
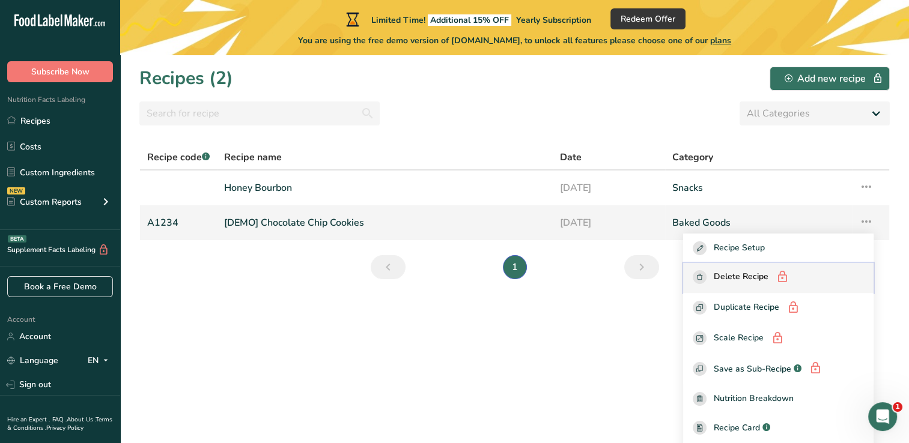
click at [748, 276] on span "Delete Recipe" at bounding box center [741, 277] width 55 height 15
click at [754, 273] on span "Delete Recipe" at bounding box center [741, 277] width 55 height 15
click at [852, 187] on td "Recipe Setup Delete Recipe Duplicate Recipe Scale Recipe Save as Sub-Recipe .a-…" at bounding box center [870, 188] width 37 height 35
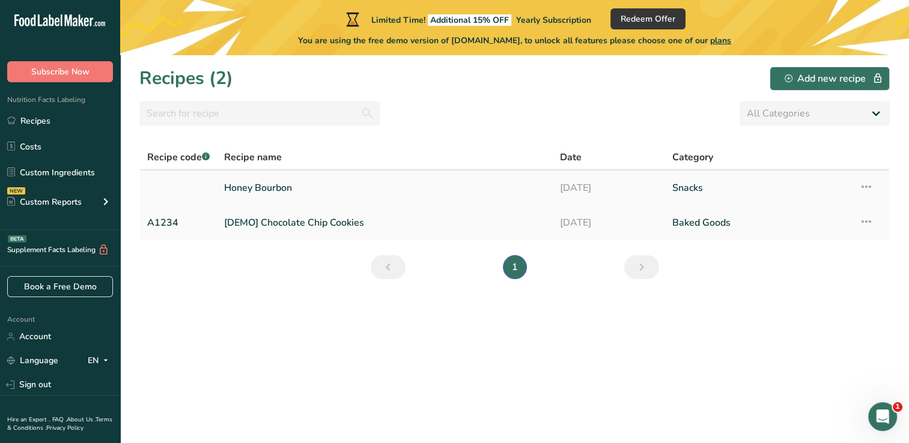
click at [865, 186] on icon at bounding box center [866, 187] width 14 height 22
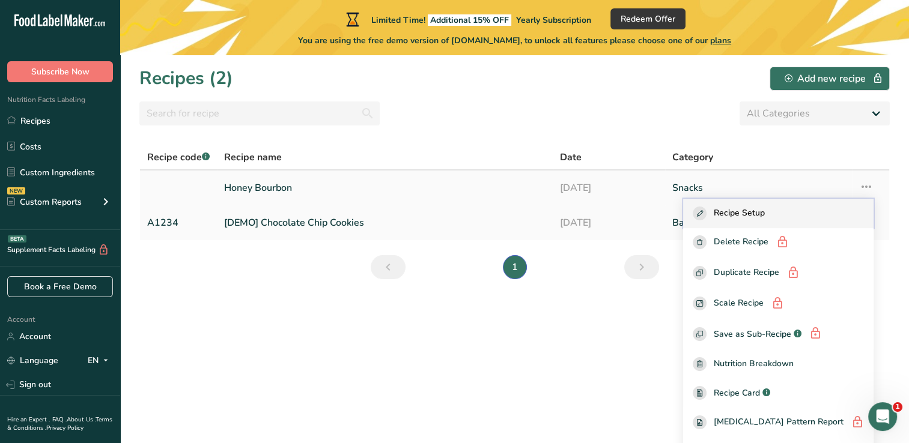
click at [741, 215] on span "Recipe Setup" at bounding box center [739, 214] width 51 height 14
select select "5"
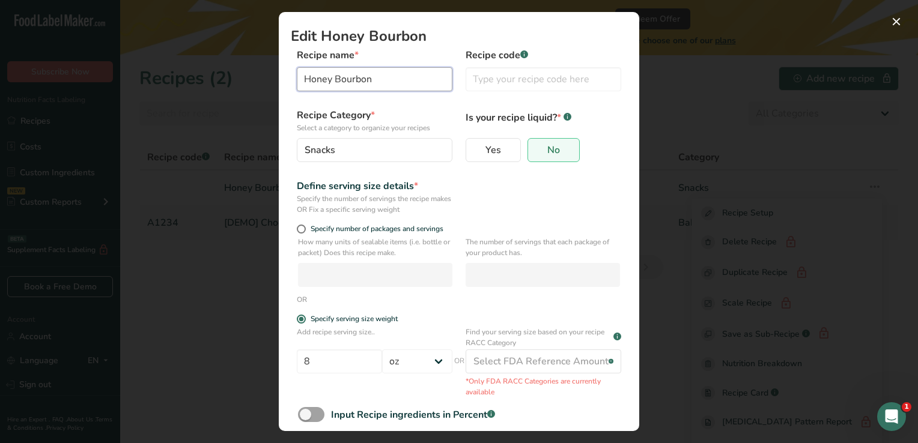
drag, startPoint x: 388, startPoint y: 84, endPoint x: 257, endPoint y: 85, distance: 131.0
click at [257, 85] on div "Edit Honey Bourbon Recipe name * Honey Bourbon Recipe code .a-a{fill:#347362;}.…" at bounding box center [459, 221] width 918 height 443
click at [663, 130] on div "Edit Recipe Modal" at bounding box center [459, 221] width 918 height 443
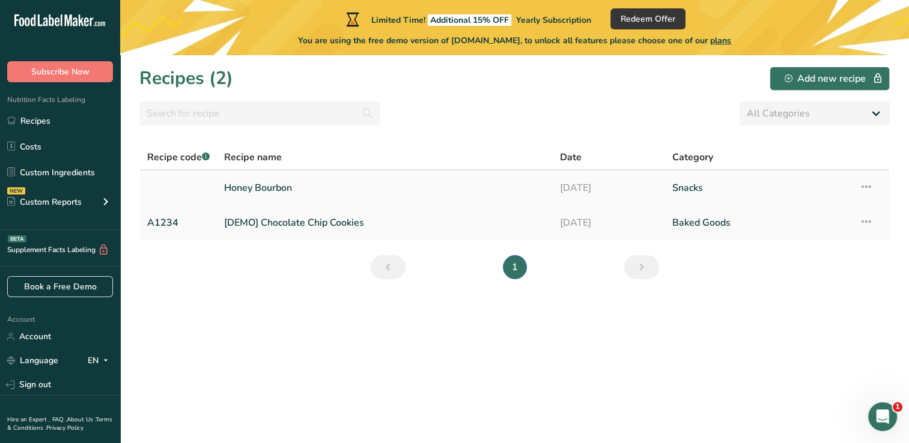
click at [268, 183] on link "Honey Bourbon" at bounding box center [384, 187] width 321 height 25
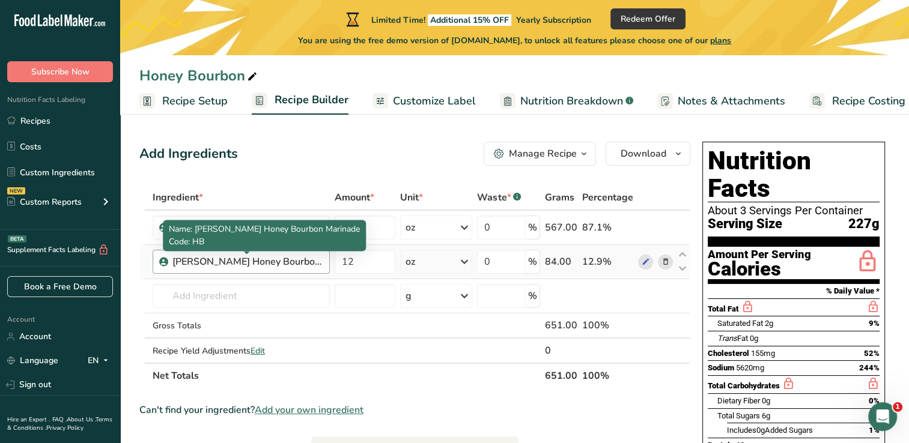
click at [314, 263] on div "Lawry's Honey Bourbon Marinade" at bounding box center [247, 262] width 150 height 14
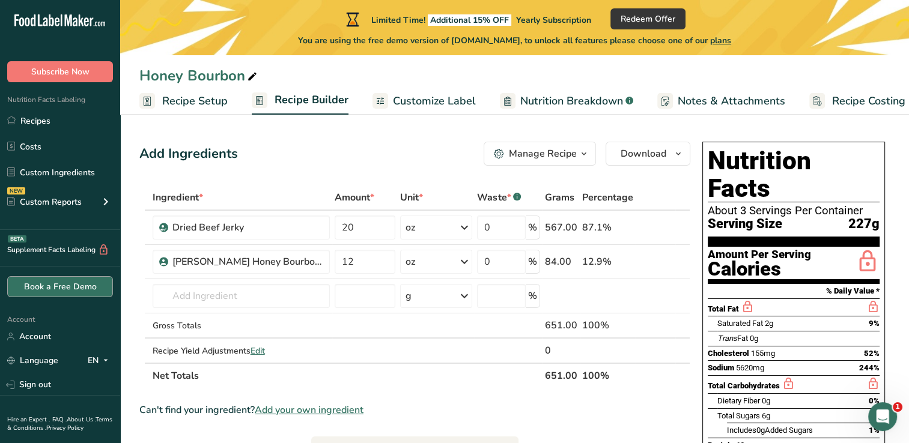
drag, startPoint x: 322, startPoint y: 263, endPoint x: 26, endPoint y: 287, distance: 296.6
click at [26, 287] on div ".a-20{fill:#fff;} Subscribe Now Nutrition Facts Labeling Recipes Costs Custom I…" at bounding box center [454, 386] width 909 height 773
click at [275, 175] on div "Add Ingredients Manage Recipe Delete Recipe Duplicate Recipe Scale Recipe Save …" at bounding box center [418, 445] width 558 height 616
drag, startPoint x: 322, startPoint y: 261, endPoint x: 168, endPoint y: 261, distance: 153.8
click at [168, 261] on div "Lawry's Honey Bourbon Marinade" at bounding box center [241, 262] width 177 height 24
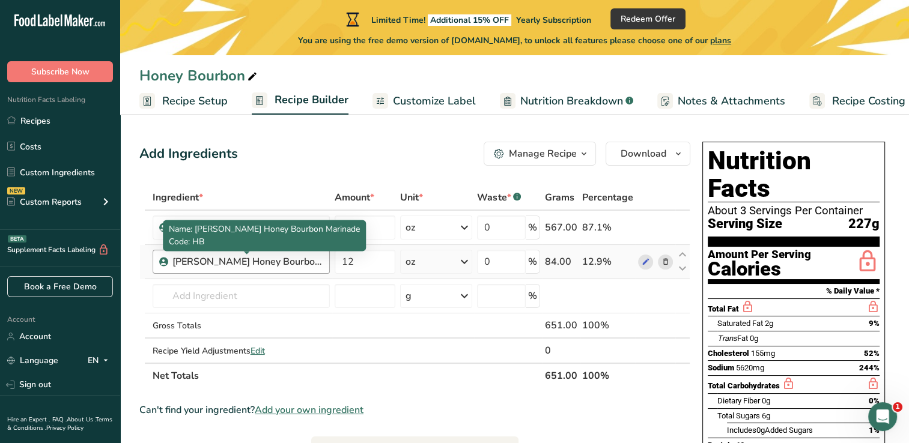
drag, startPoint x: 168, startPoint y: 261, endPoint x: 236, endPoint y: 264, distance: 67.4
click at [236, 264] on div "Lawry's Honey Bourbon Marinade" at bounding box center [247, 262] width 150 height 14
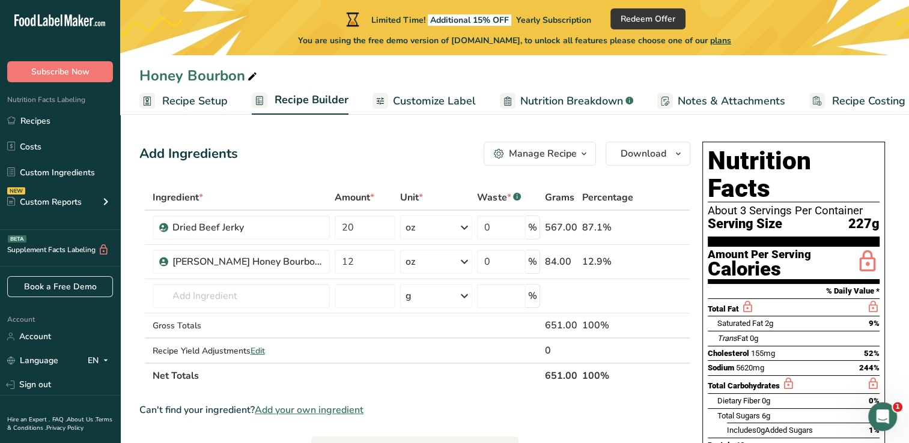
click at [563, 160] on div "Manage Recipe" at bounding box center [543, 154] width 68 height 14
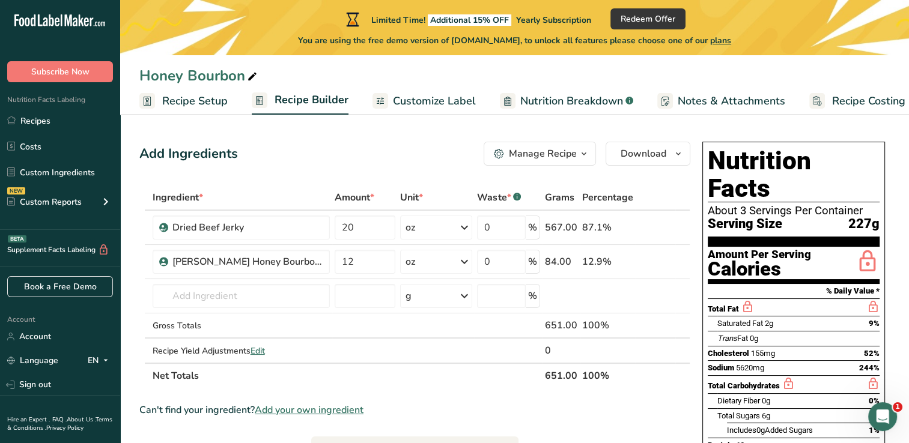
click at [356, 407] on span "Add your own ingredient" at bounding box center [309, 410] width 109 height 14
click at [242, 294] on input "text" at bounding box center [241, 296] width 177 height 24
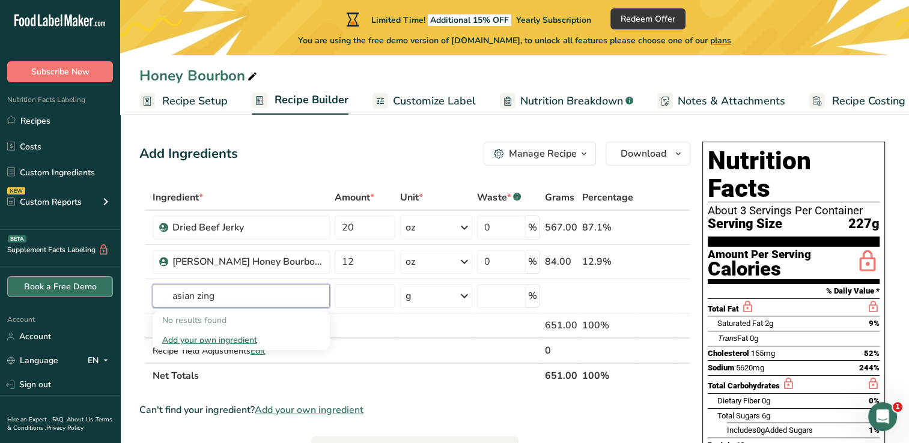
drag, startPoint x: 240, startPoint y: 293, endPoint x: 111, endPoint y: 288, distance: 129.9
click at [111, 288] on div ".a-20{fill:#fff;} Subscribe Now Nutrition Facts Labeling Recipes Costs Custom I…" at bounding box center [454, 386] width 909 height 773
type input "asian zing"
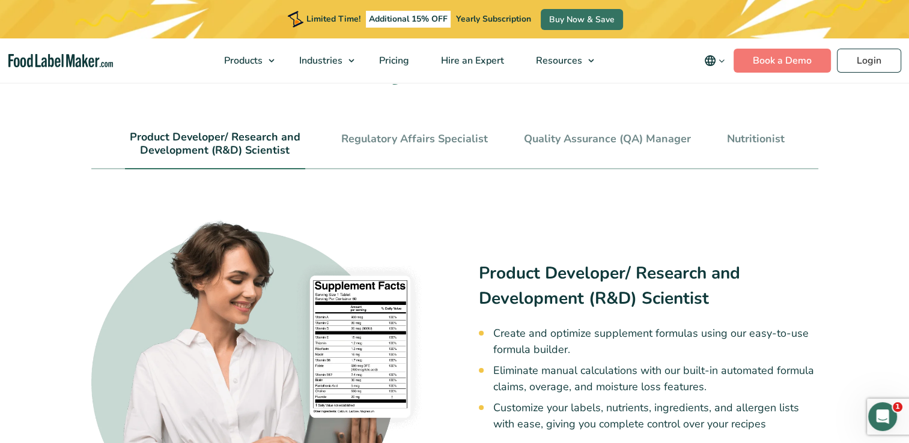
scroll to position [2548, 0]
